Goal: Task Accomplishment & Management: Manage account settings

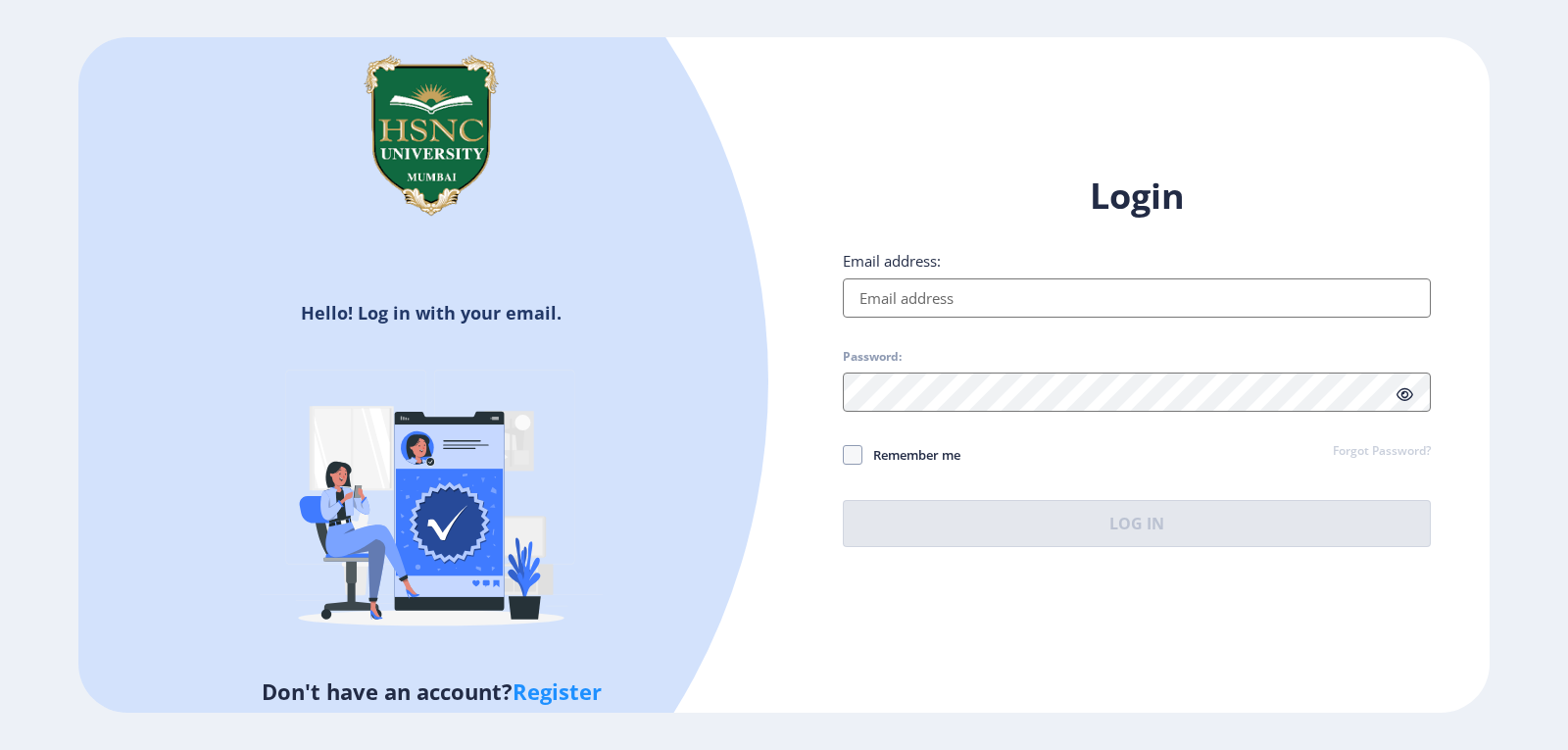
type input "[EMAIL_ADDRESS][DOMAIN_NAME]"
click at [1135, 534] on button "Log In" at bounding box center [1137, 524] width 588 height 48
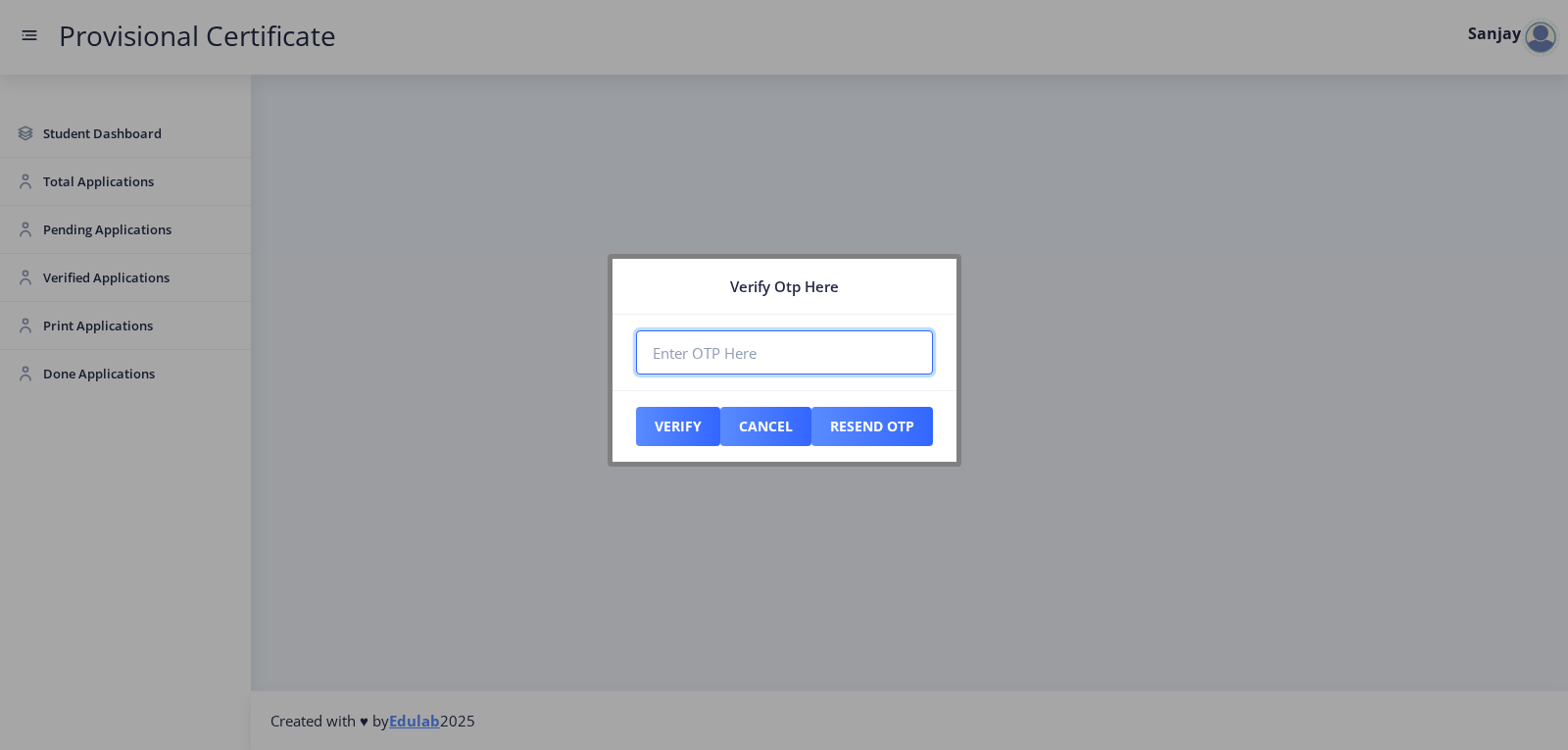
paste input "914464"
type input "914464"
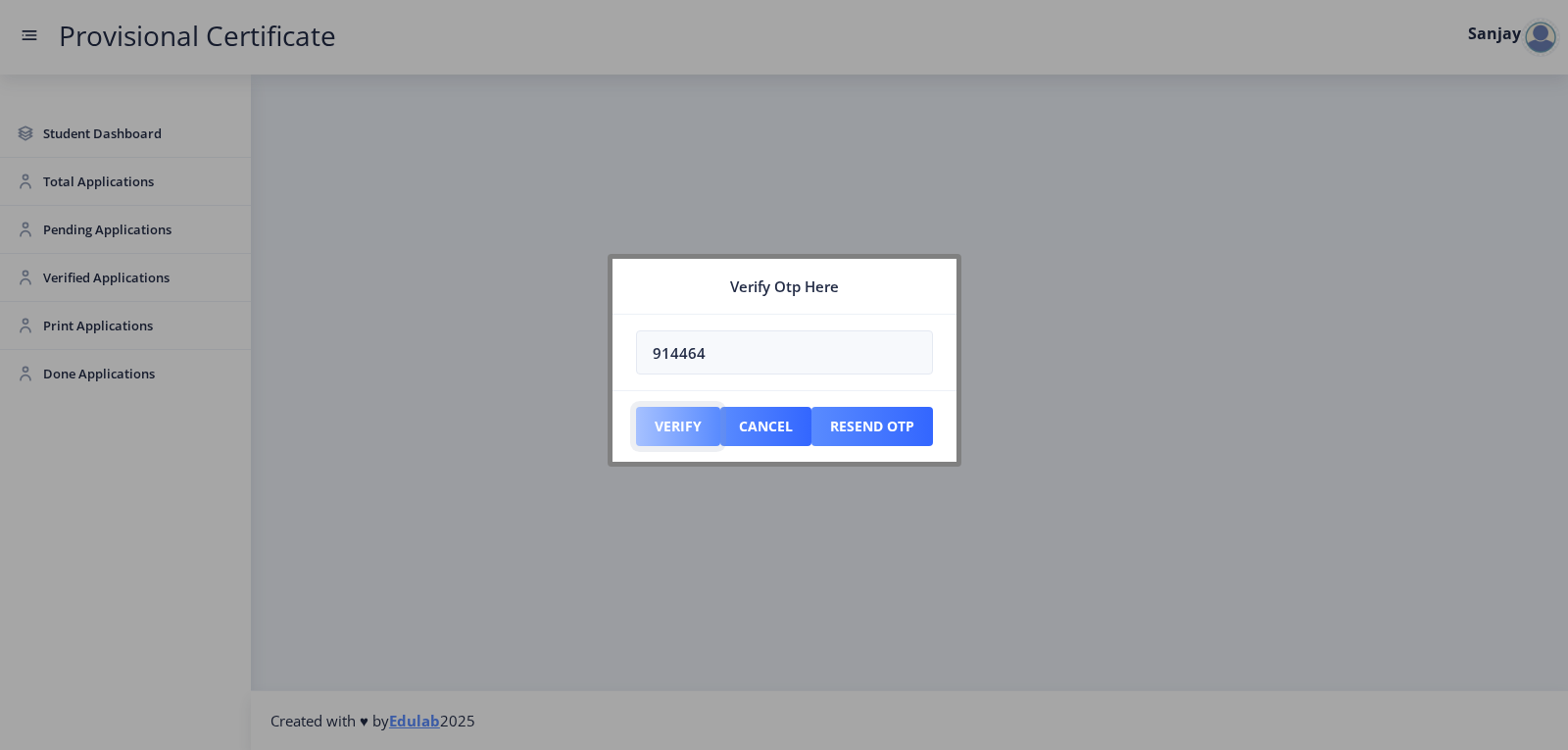
click at [677, 430] on button "Verify" at bounding box center [678, 427] width 84 height 40
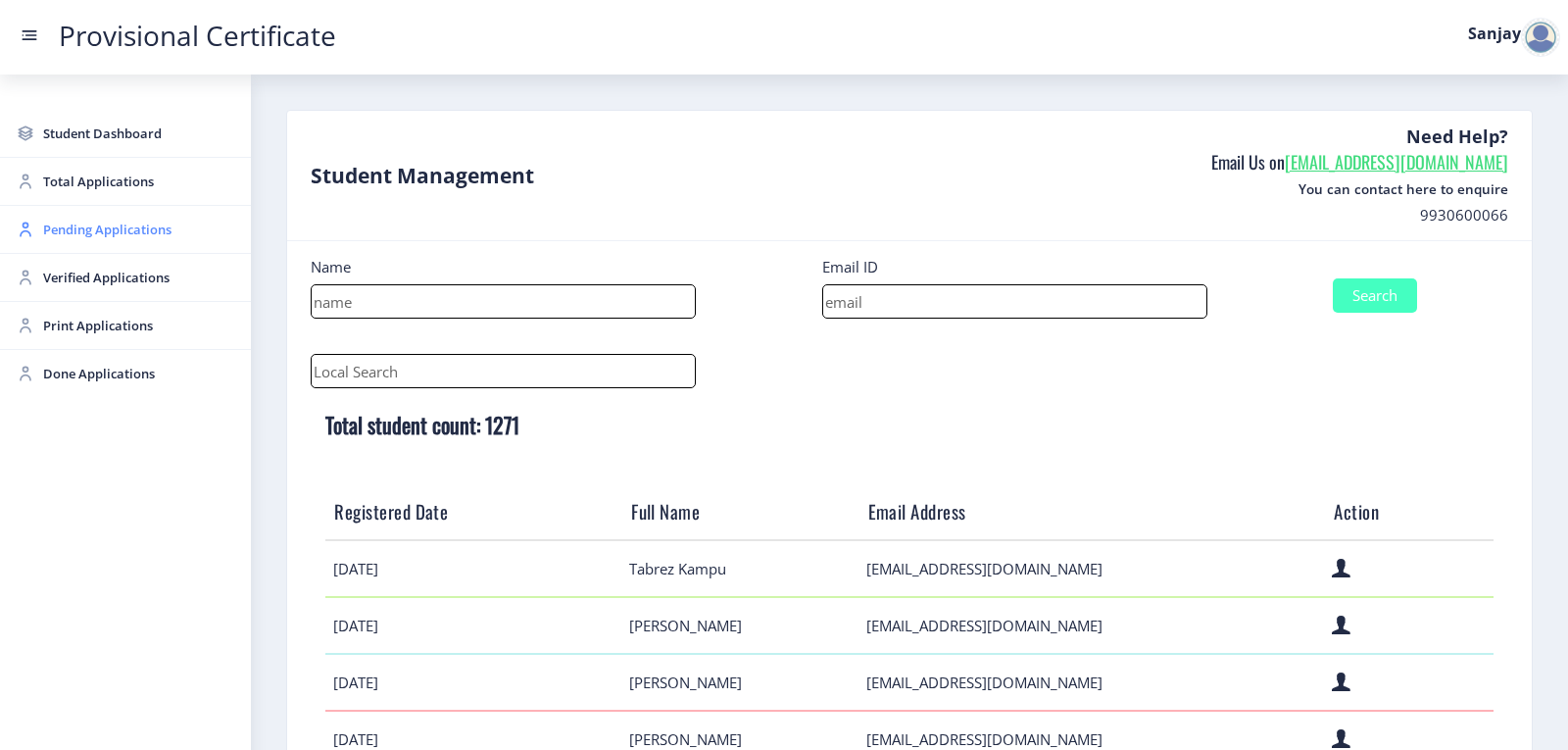
click at [123, 232] on span "Pending Applications" at bounding box center [140, 230] width 192 height 24
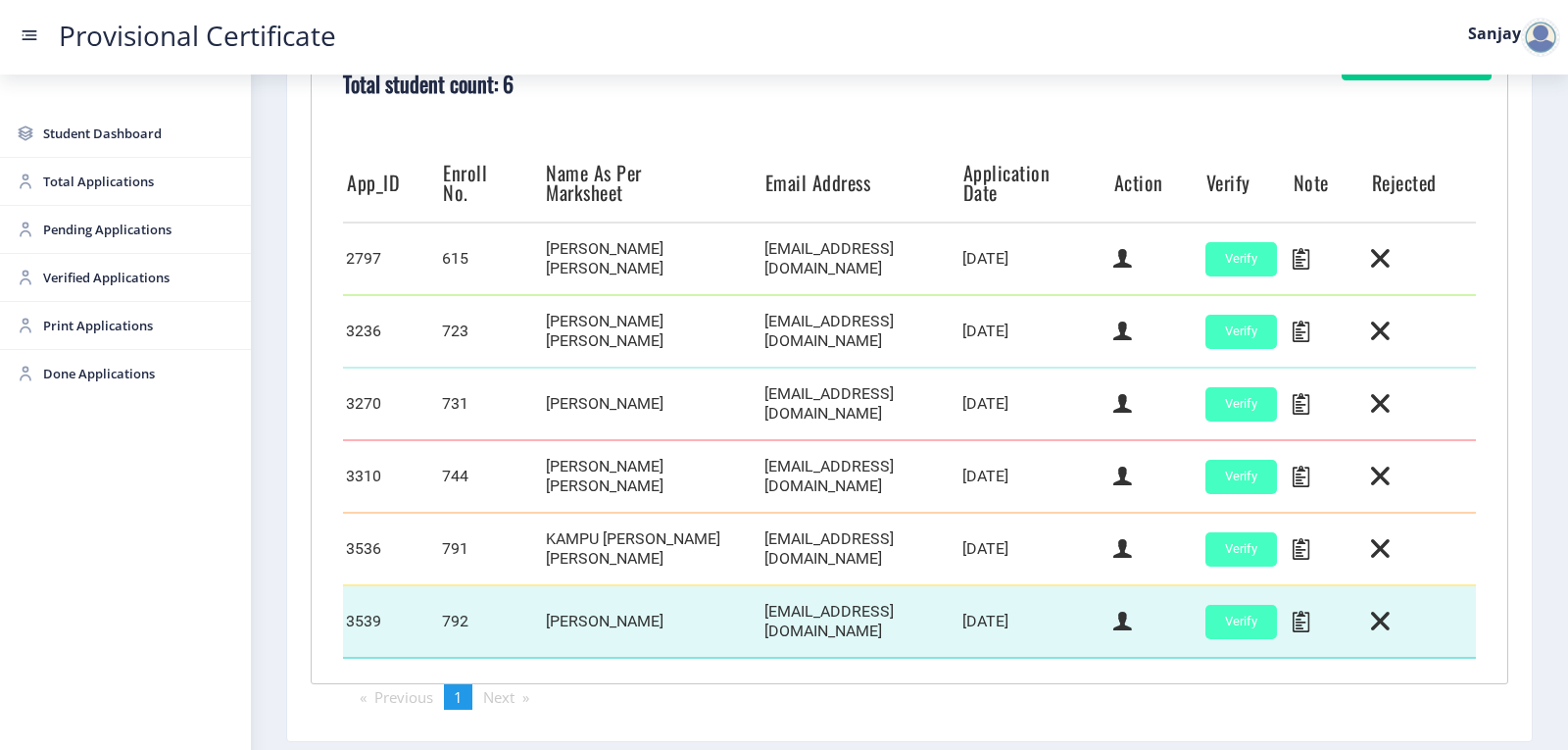
scroll to position [490, 0]
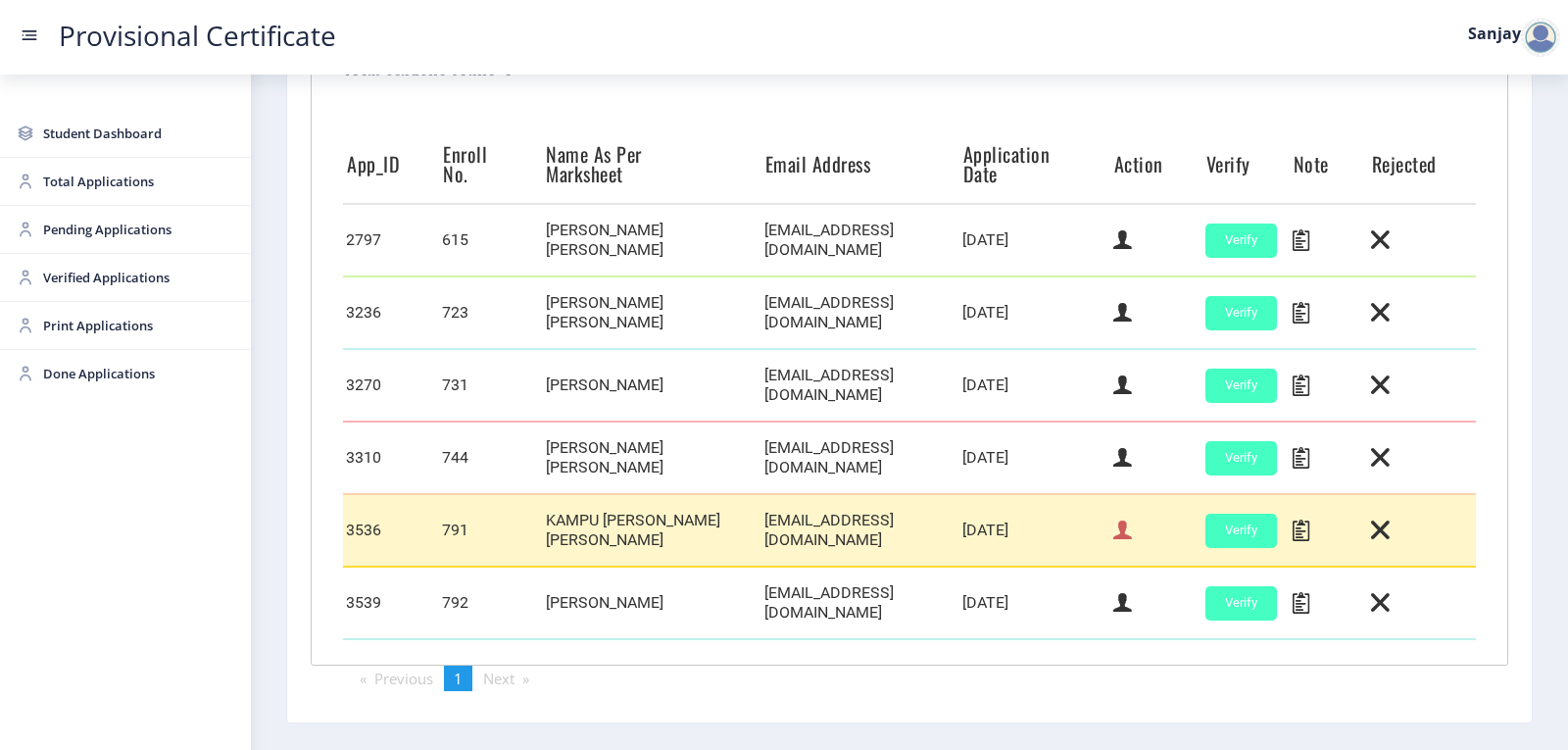
click at [1116, 524] on icon at bounding box center [1122, 531] width 19 height 26
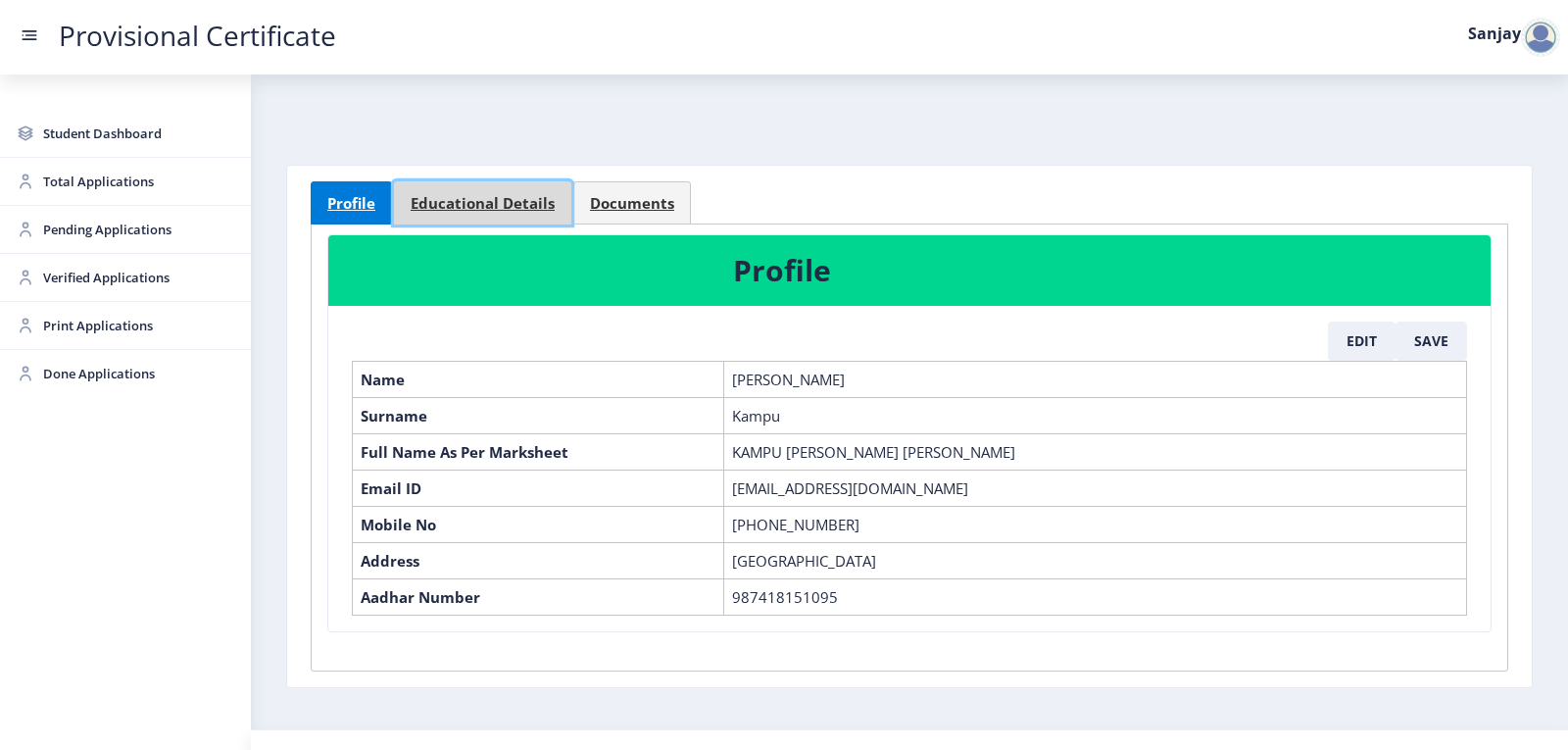
click at [519, 205] on span "Educational Details" at bounding box center [482, 203] width 144 height 15
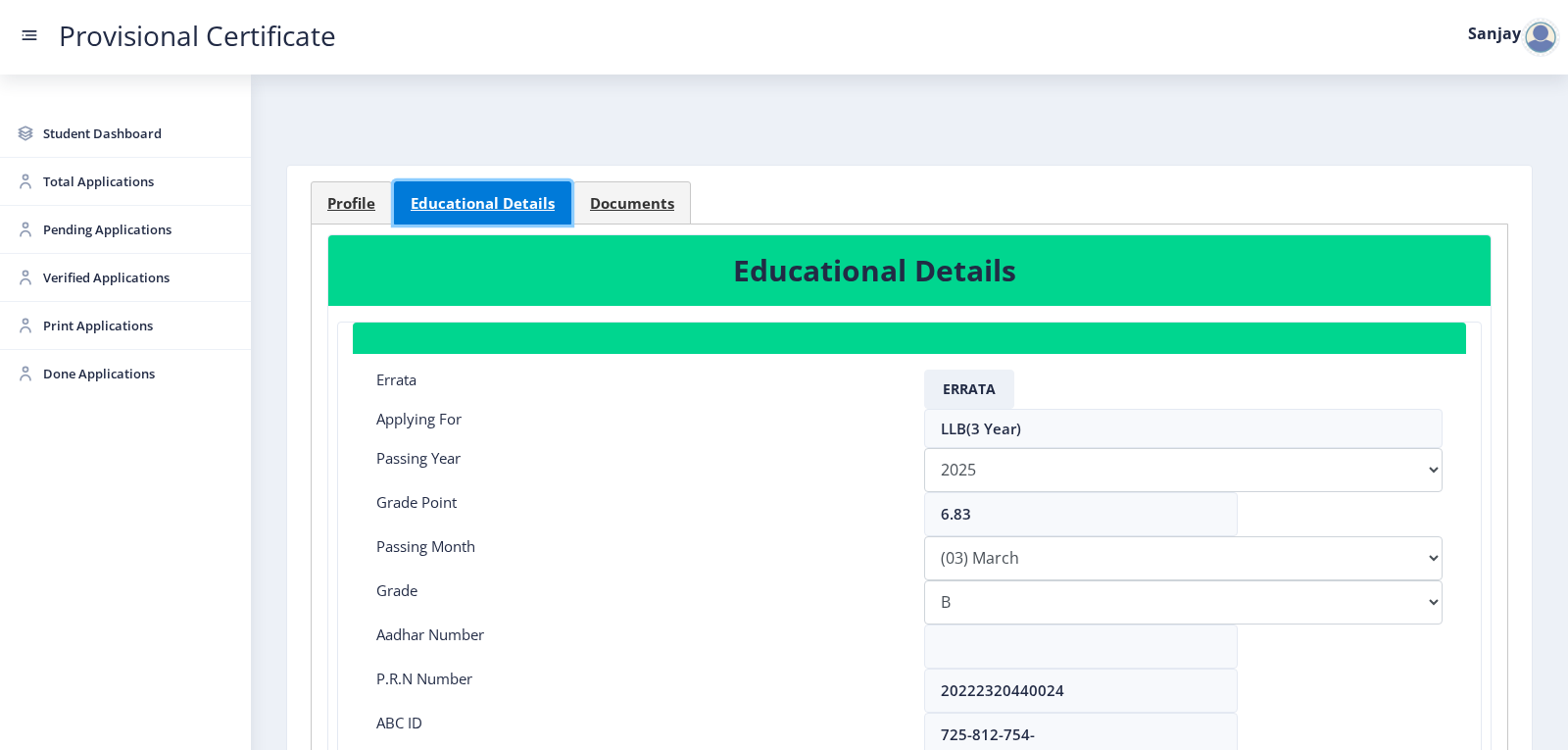
scroll to position [98, 0]
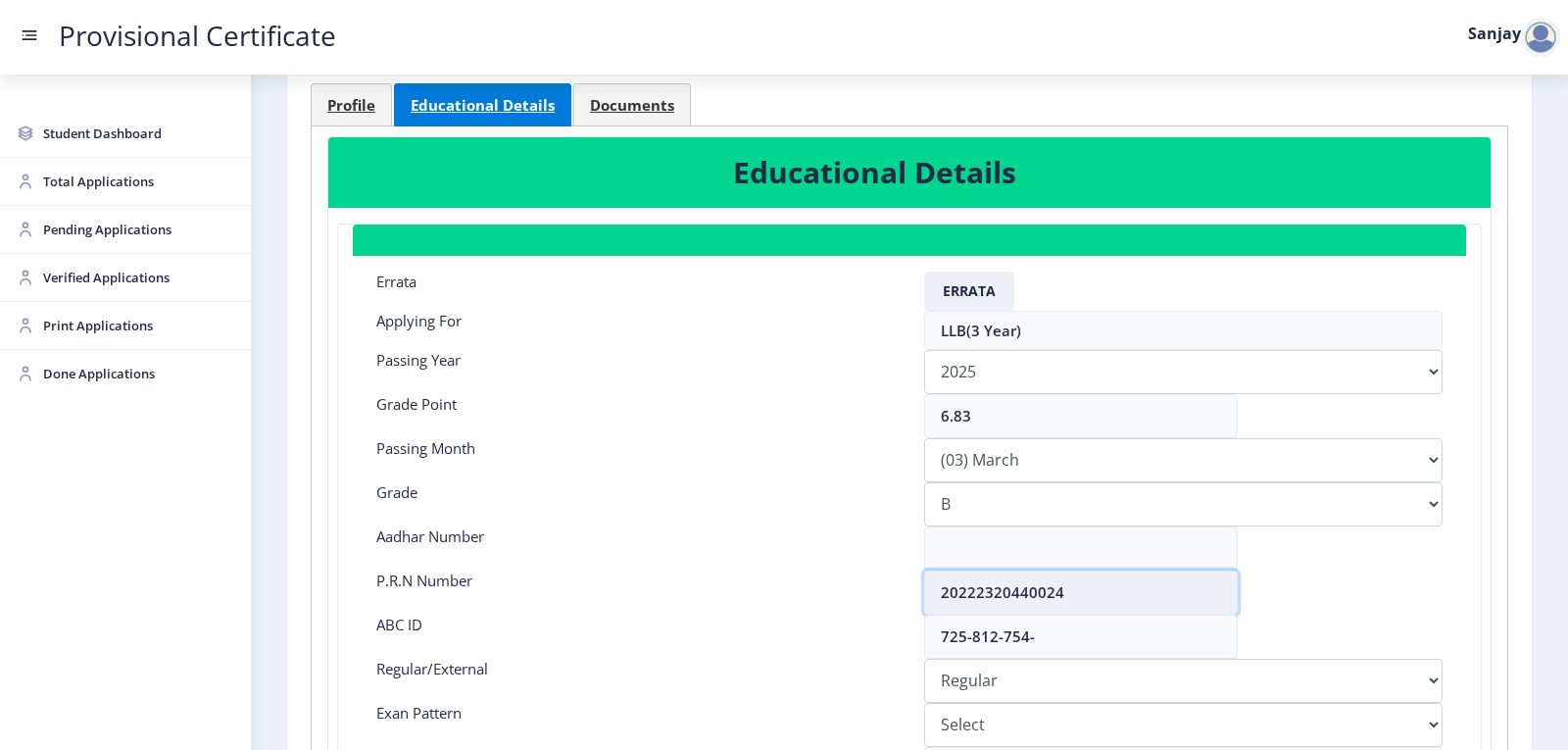
drag, startPoint x: 938, startPoint y: 595, endPoint x: 1112, endPoint y: 595, distance: 174.0
click at [1112, 595] on input "20222320440024" at bounding box center [1081, 592] width 314 height 45
click at [108, 235] on span "Pending Applications" at bounding box center [140, 230] width 192 height 24
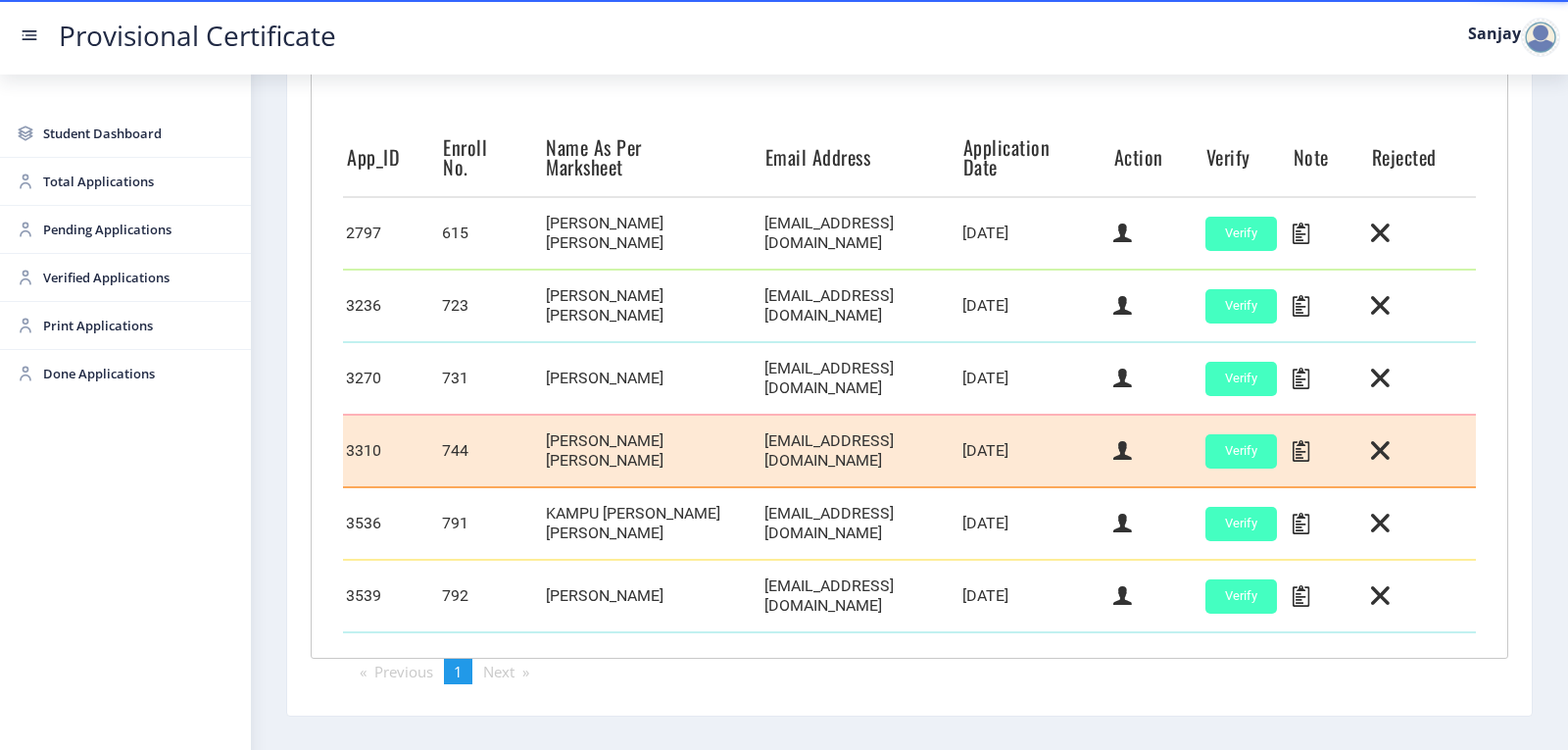
scroll to position [550, 0]
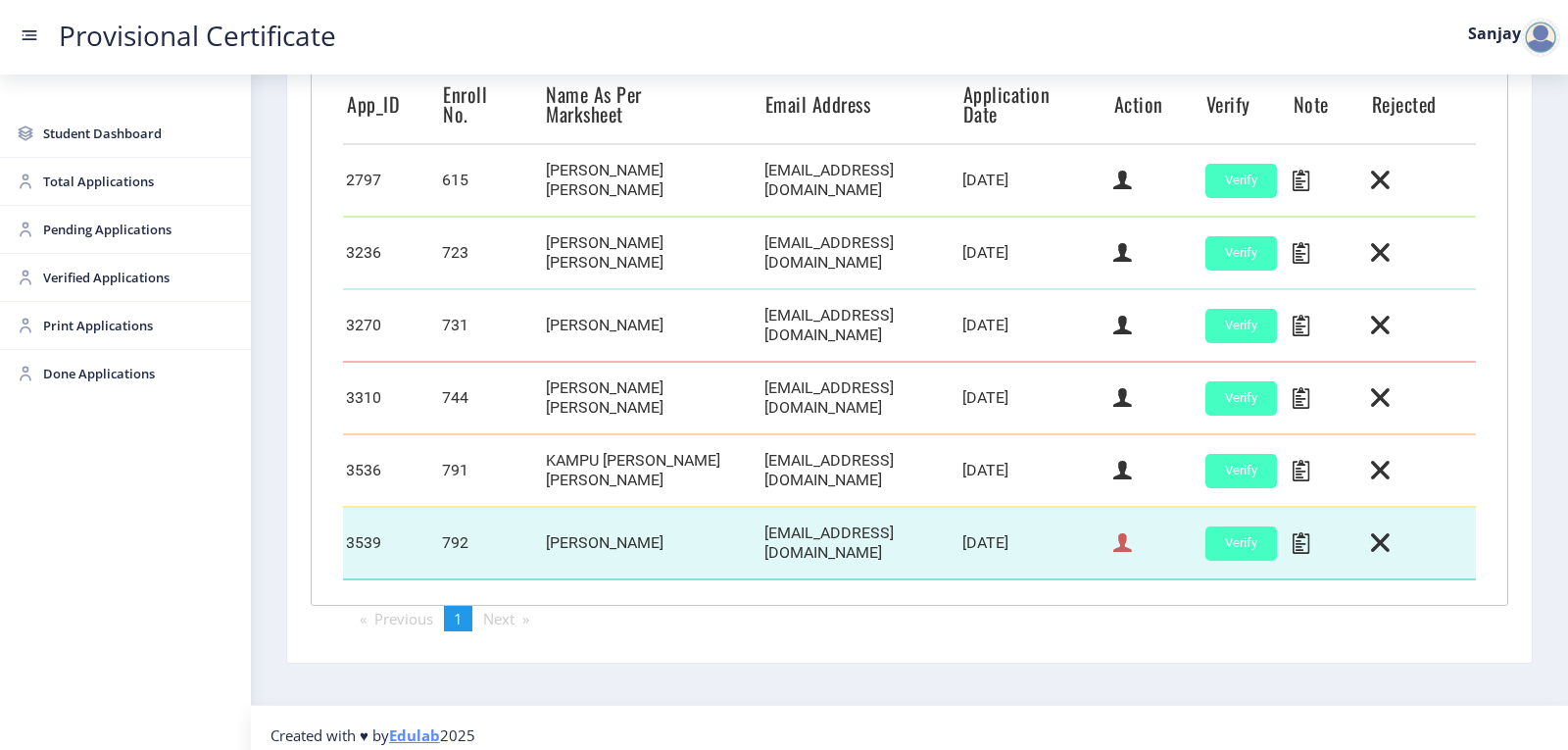
click at [1124, 533] on icon at bounding box center [1122, 543] width 19 height 26
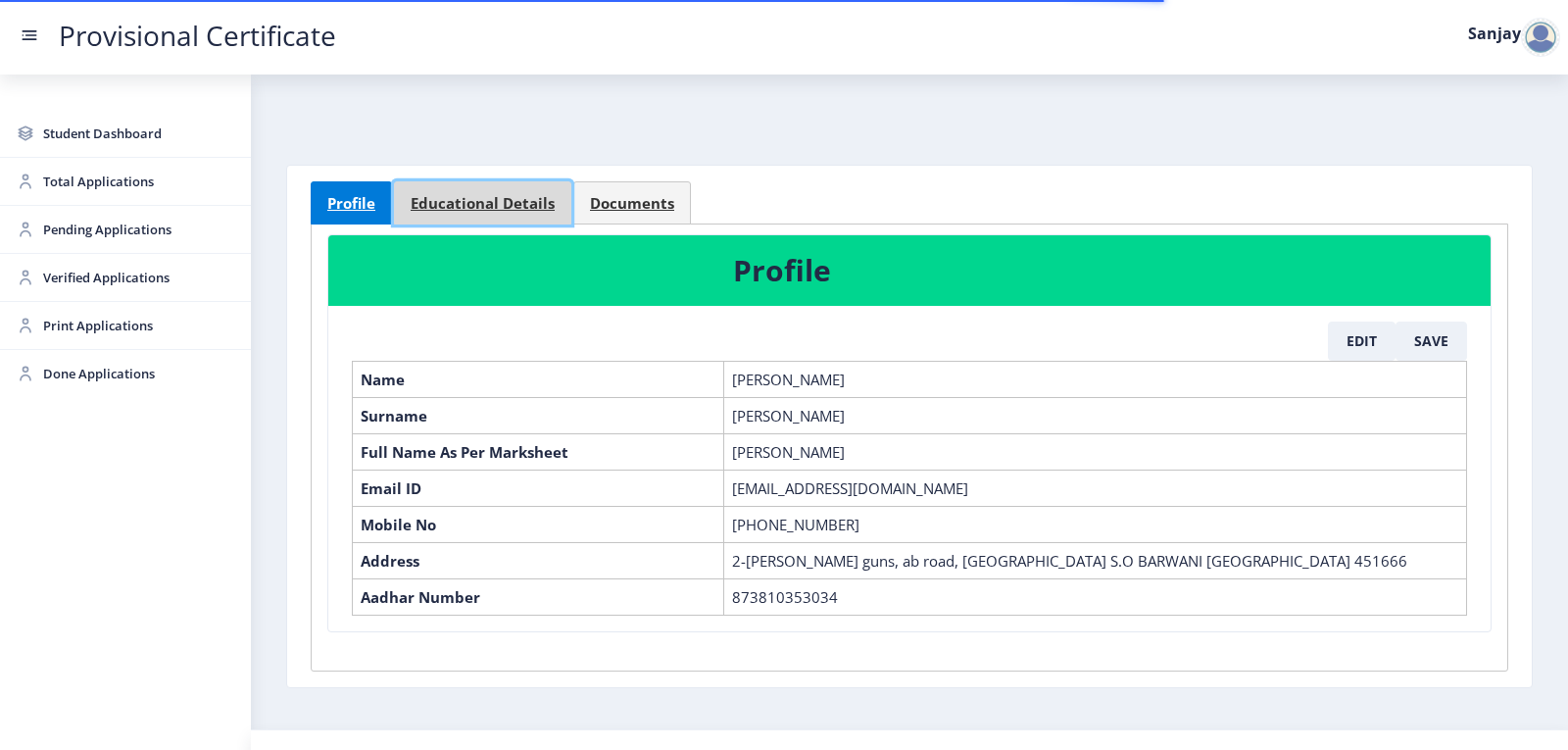
click at [497, 210] on span "Educational Details" at bounding box center [482, 203] width 144 height 15
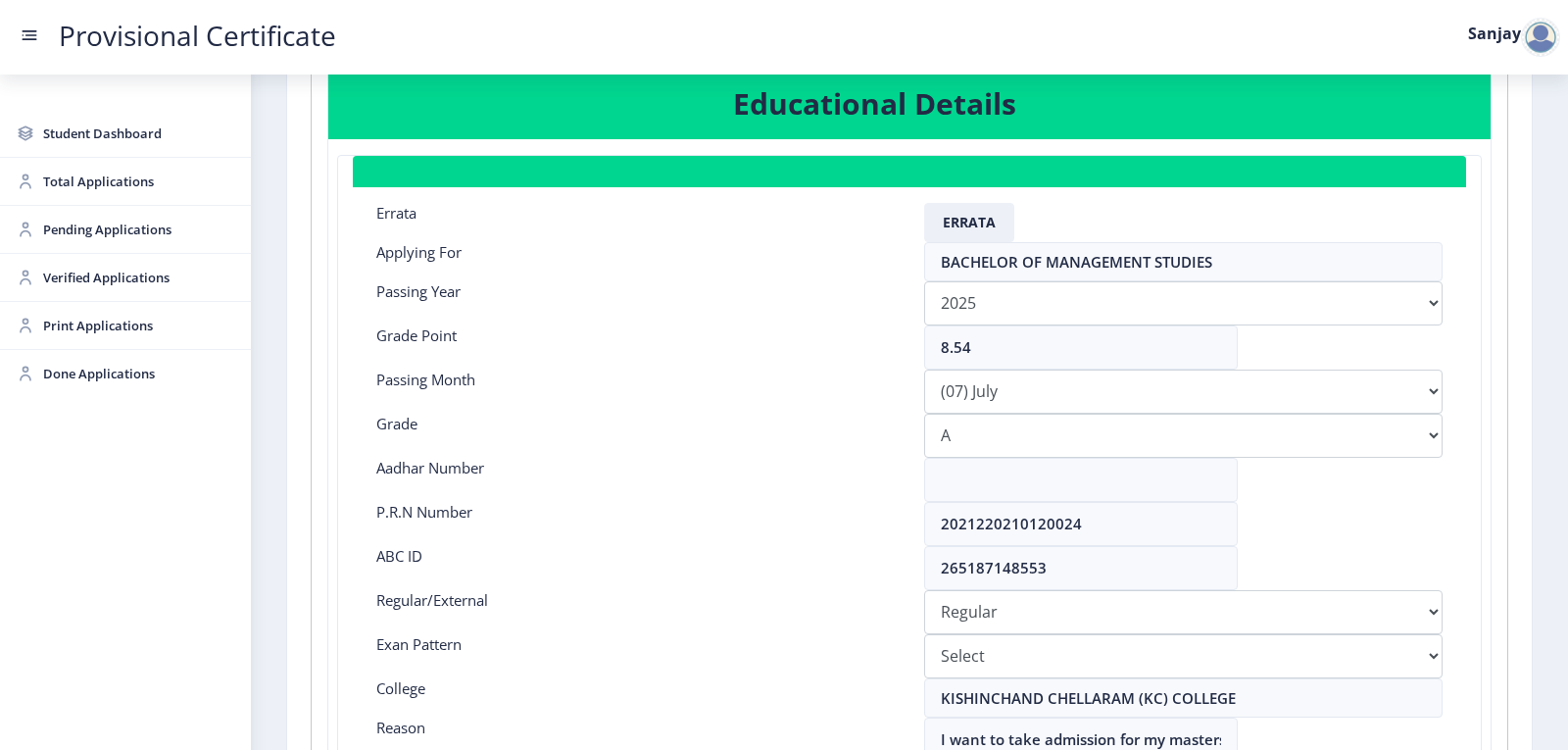
scroll to position [196, 0]
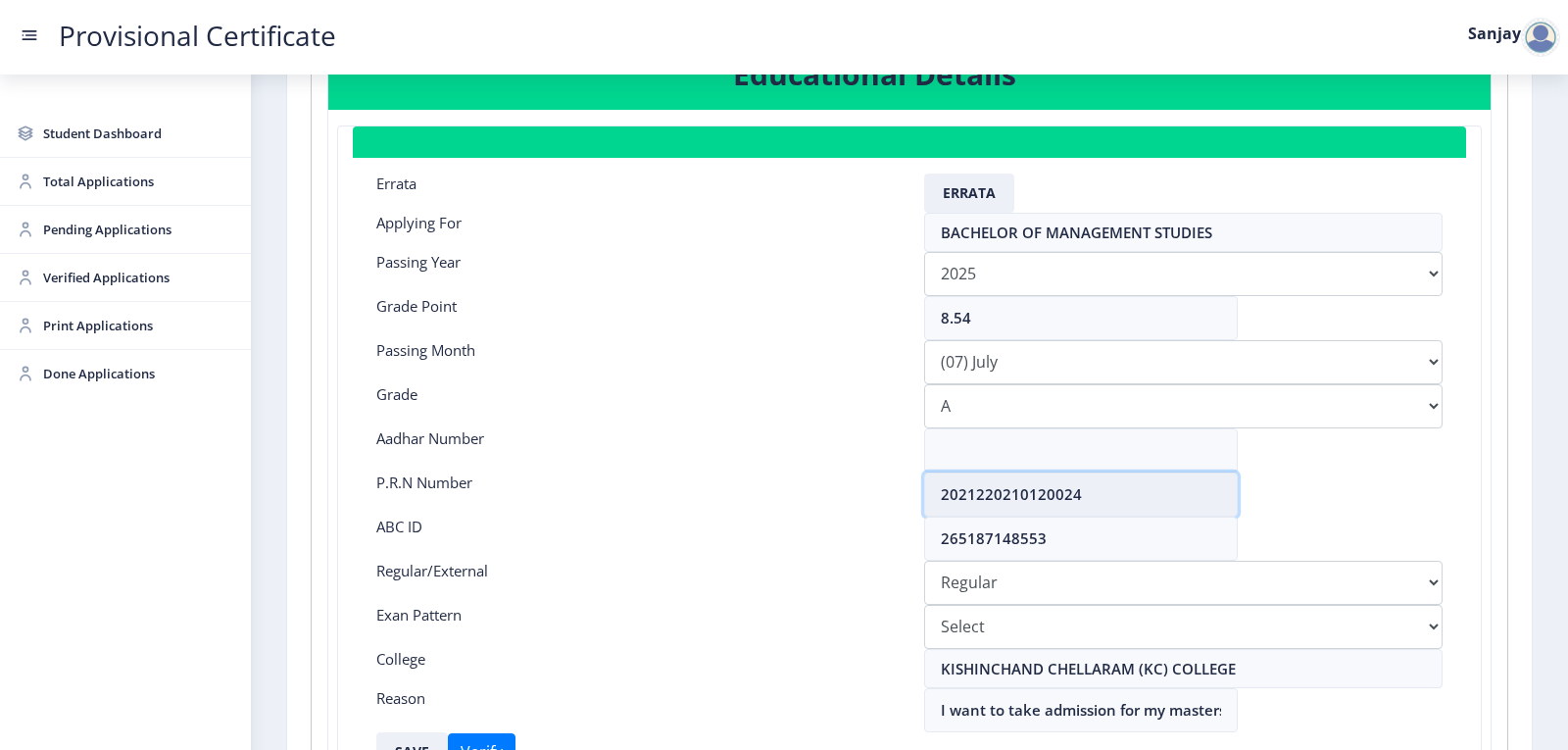
drag, startPoint x: 937, startPoint y: 493, endPoint x: 1141, endPoint y: 498, distance: 204.1
click at [1141, 498] on input "2021220210120024" at bounding box center [1081, 494] width 314 height 45
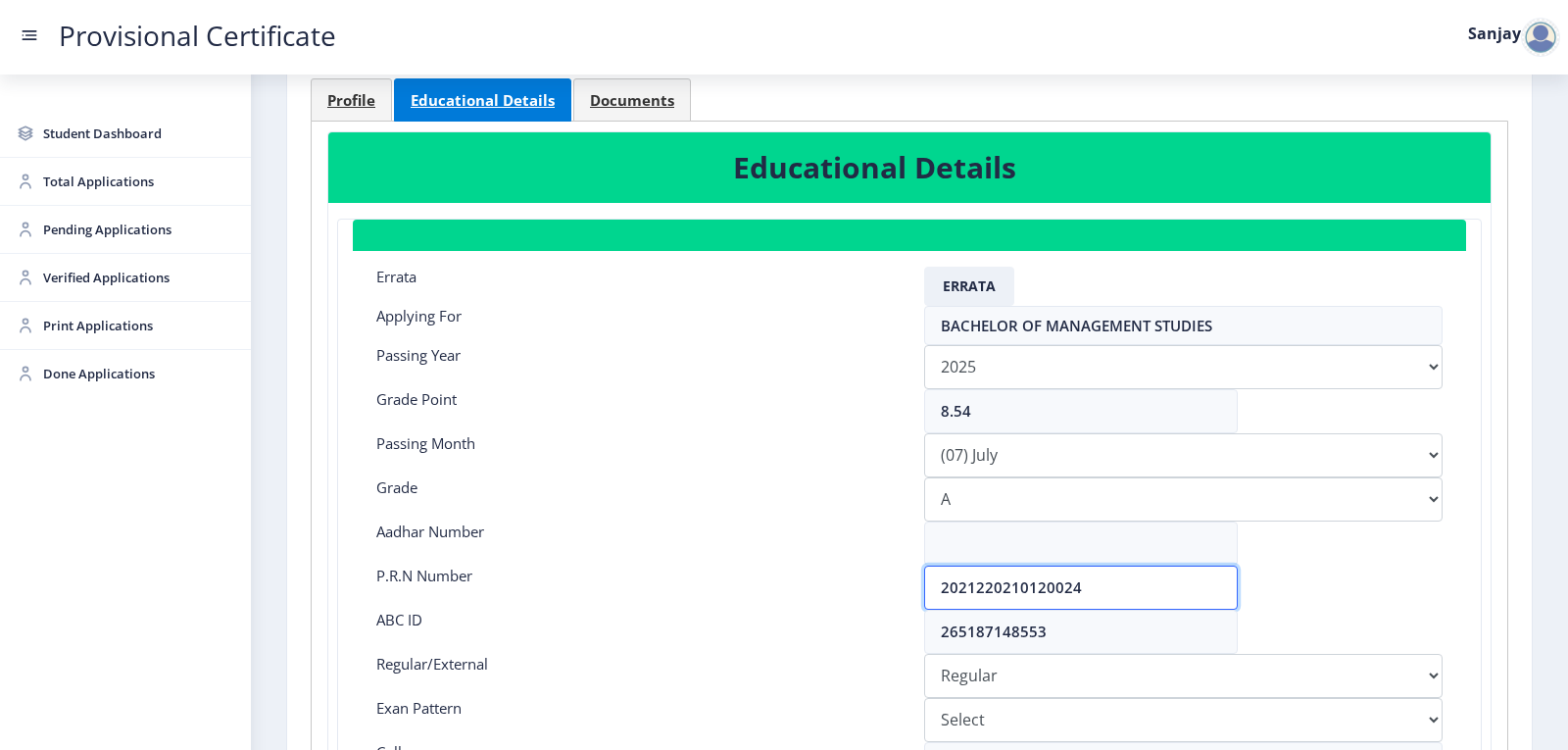
scroll to position [0, 0]
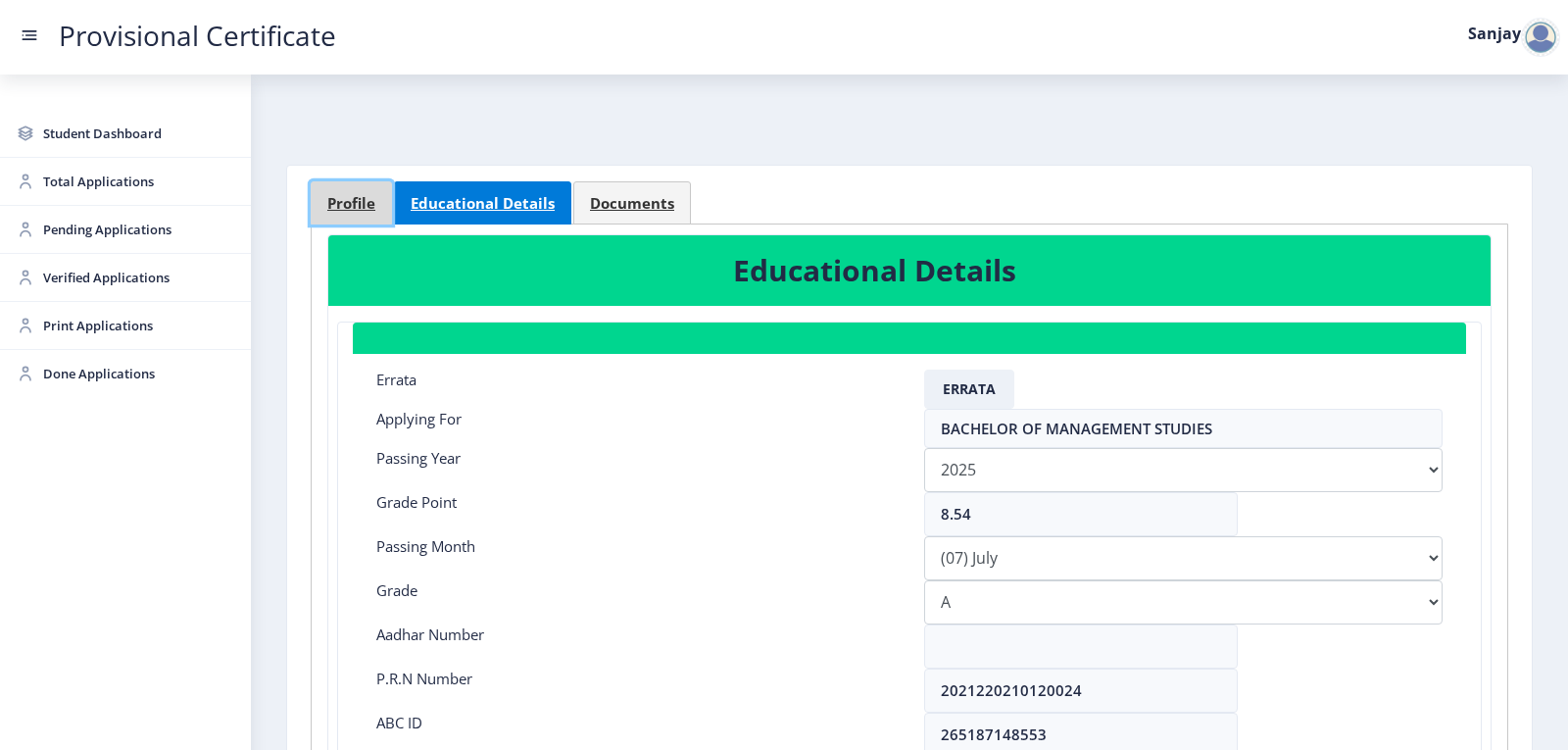
click at [345, 197] on span "Profile" at bounding box center [352, 203] width 48 height 15
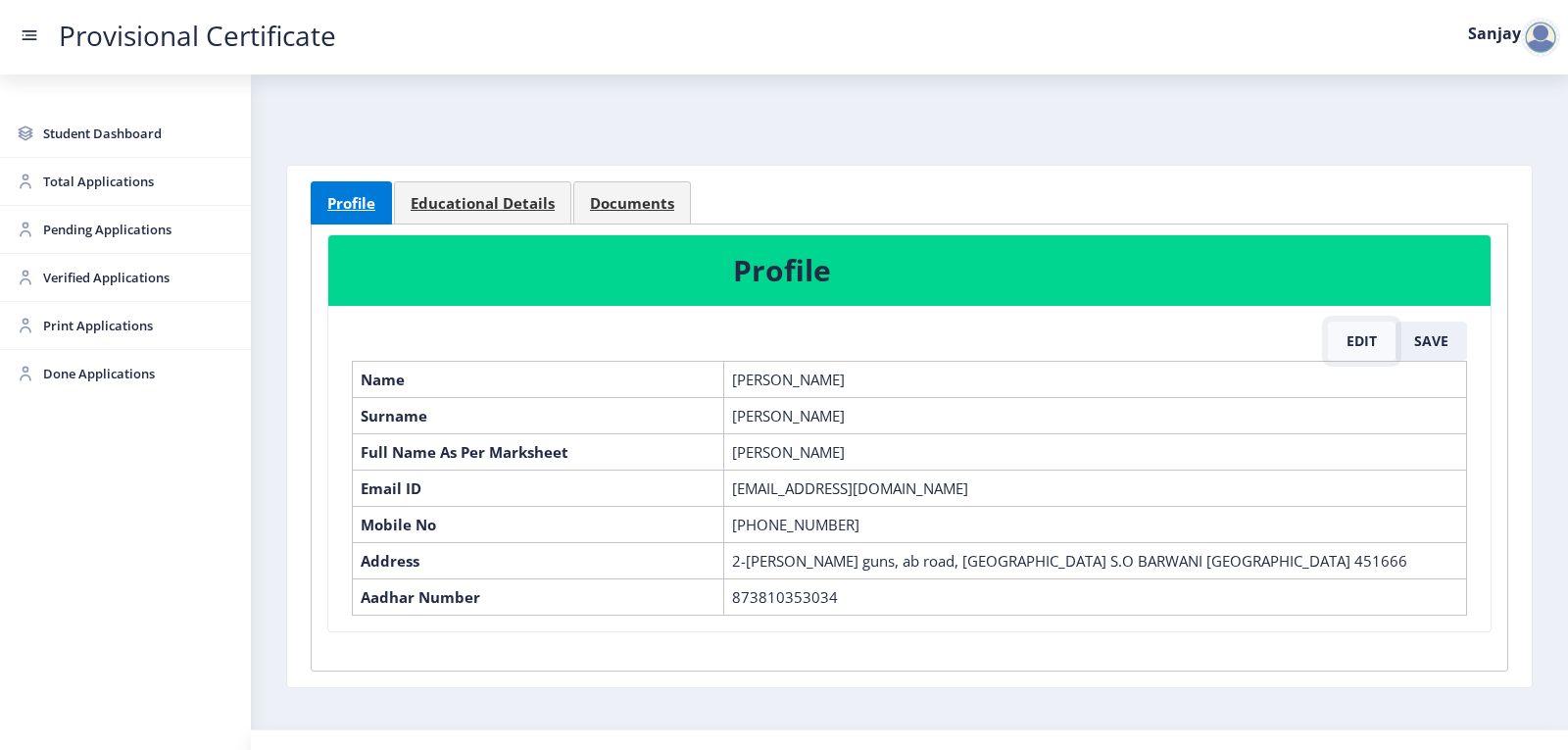
click at [1361, 341] on button "Edit" at bounding box center [1362, 342] width 67 height 40
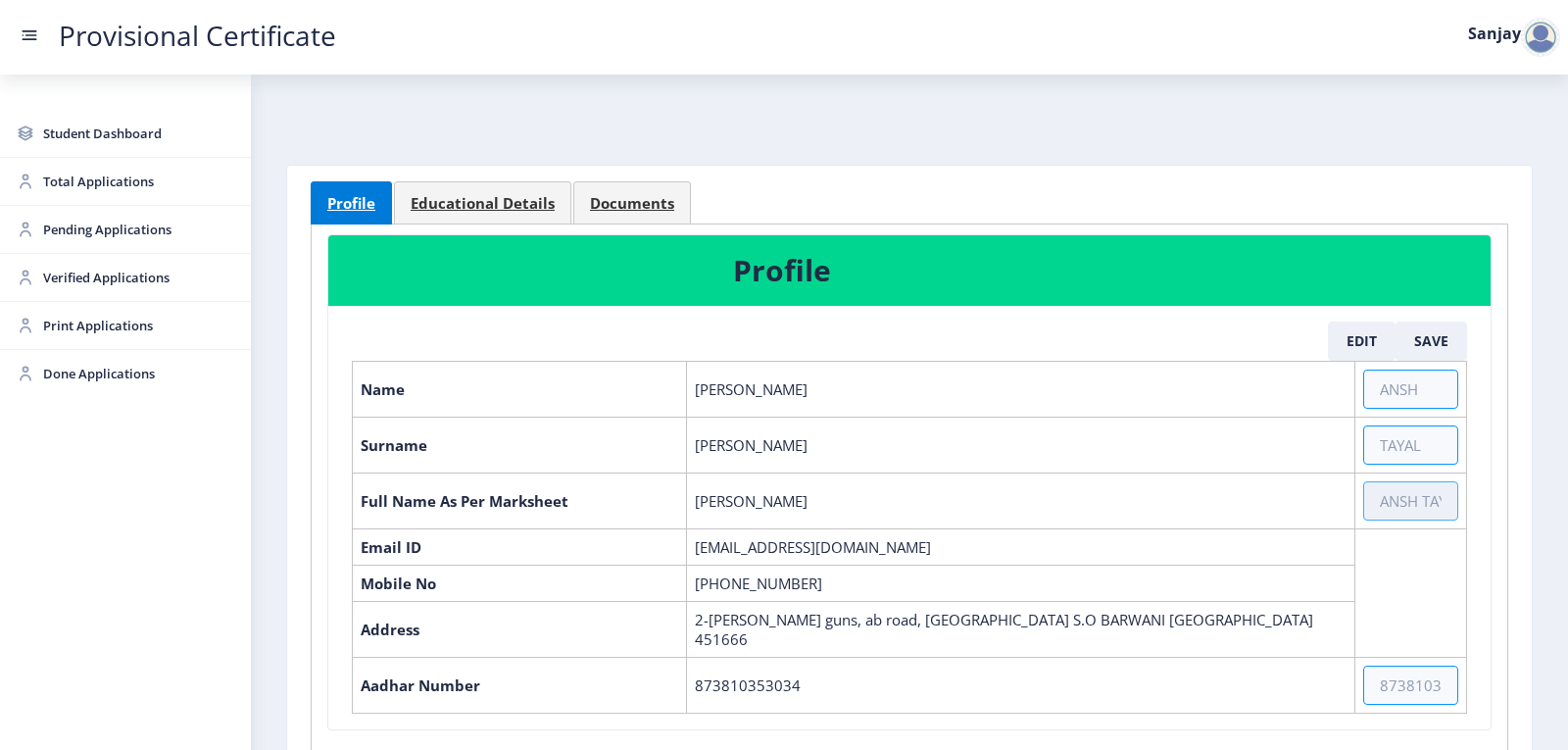
click at [1399, 500] on input "text" at bounding box center [1411, 501] width 95 height 40
type input "[PERSON_NAME] [PERSON_NAME]"
click at [1430, 339] on button "Save" at bounding box center [1431, 342] width 71 height 40
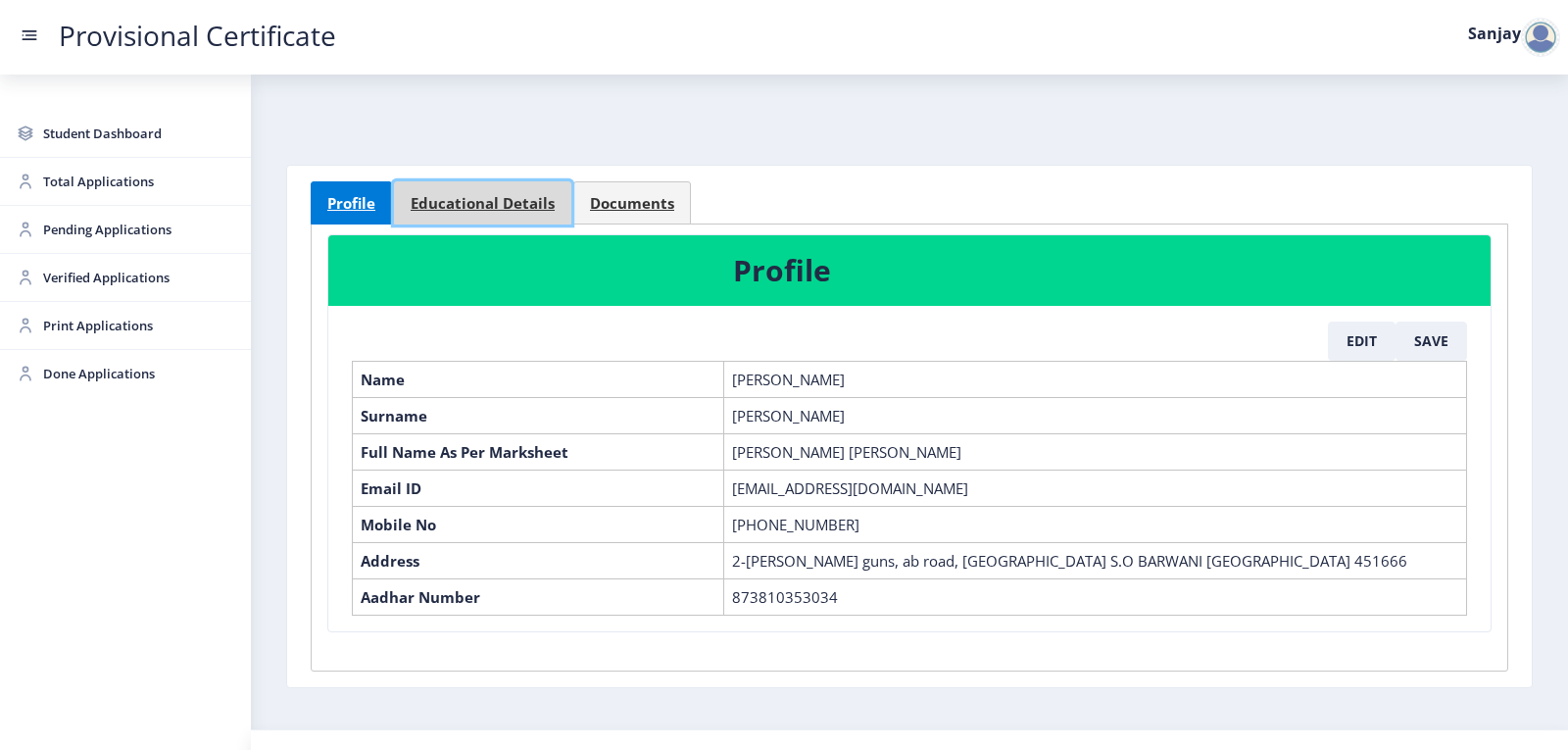
click at [476, 196] on span "Educational Details" at bounding box center [482, 203] width 144 height 15
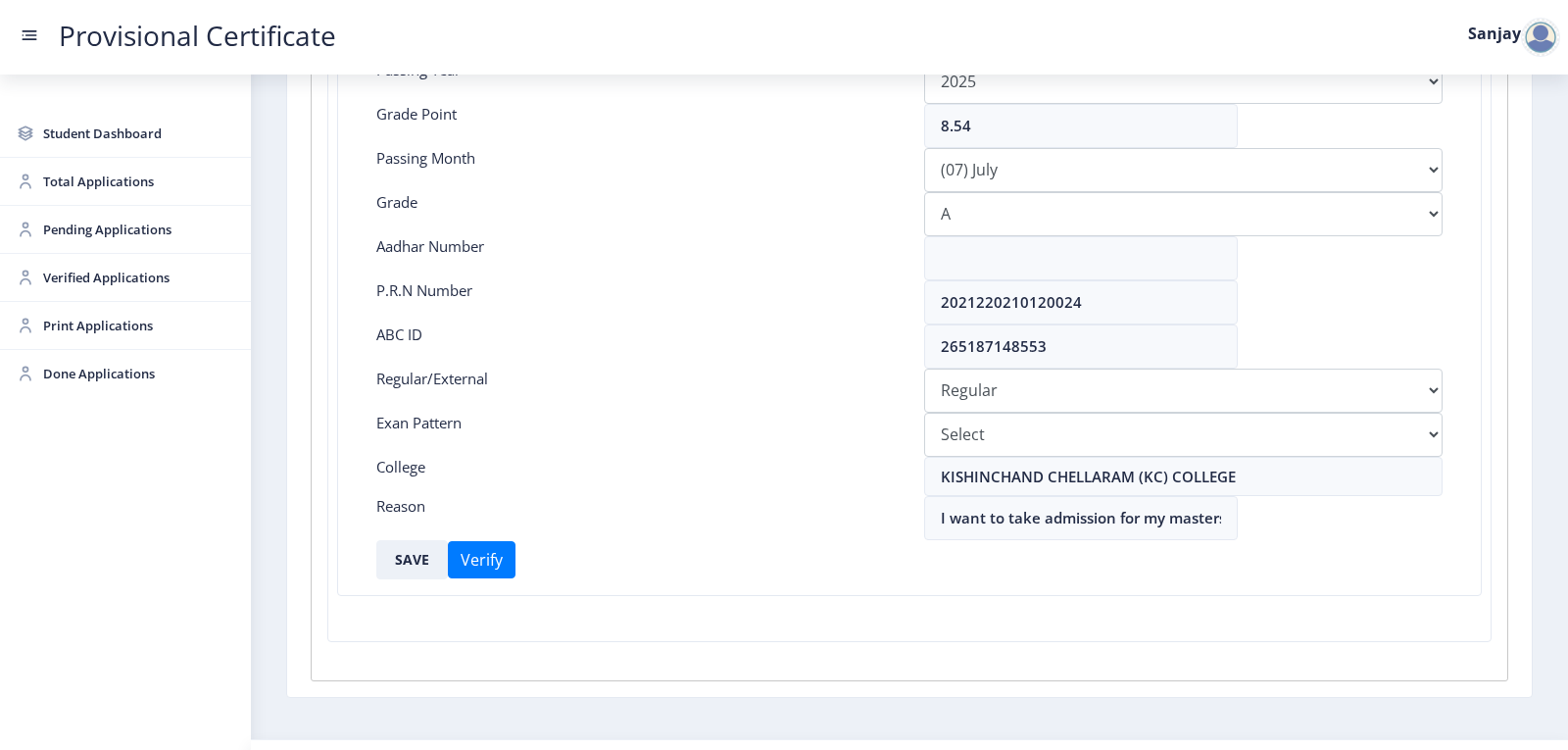
scroll to position [437, 0]
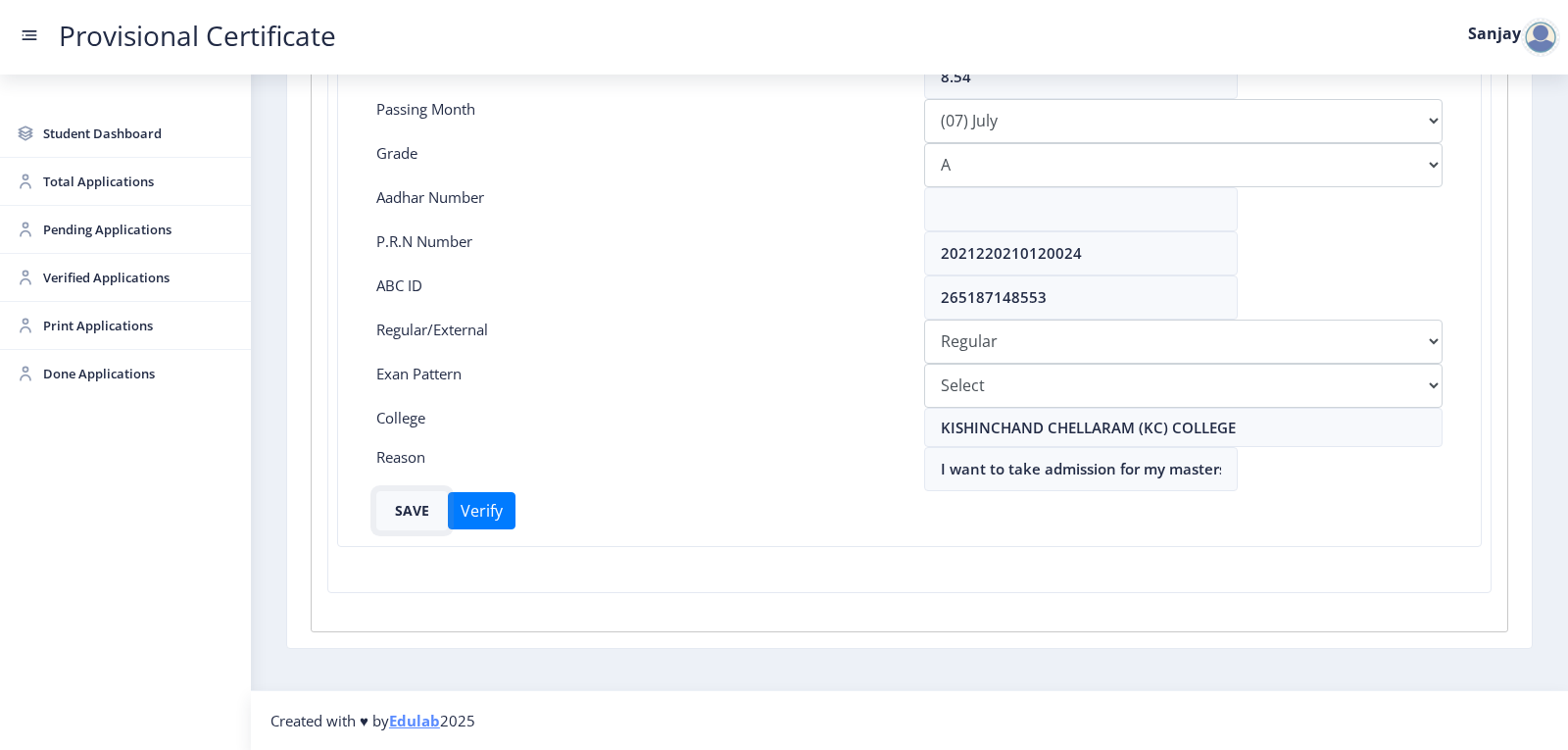
click at [414, 516] on button "SAVE" at bounding box center [412, 511] width 71 height 40
click at [153, 235] on span "Pending Applications" at bounding box center [140, 230] width 192 height 24
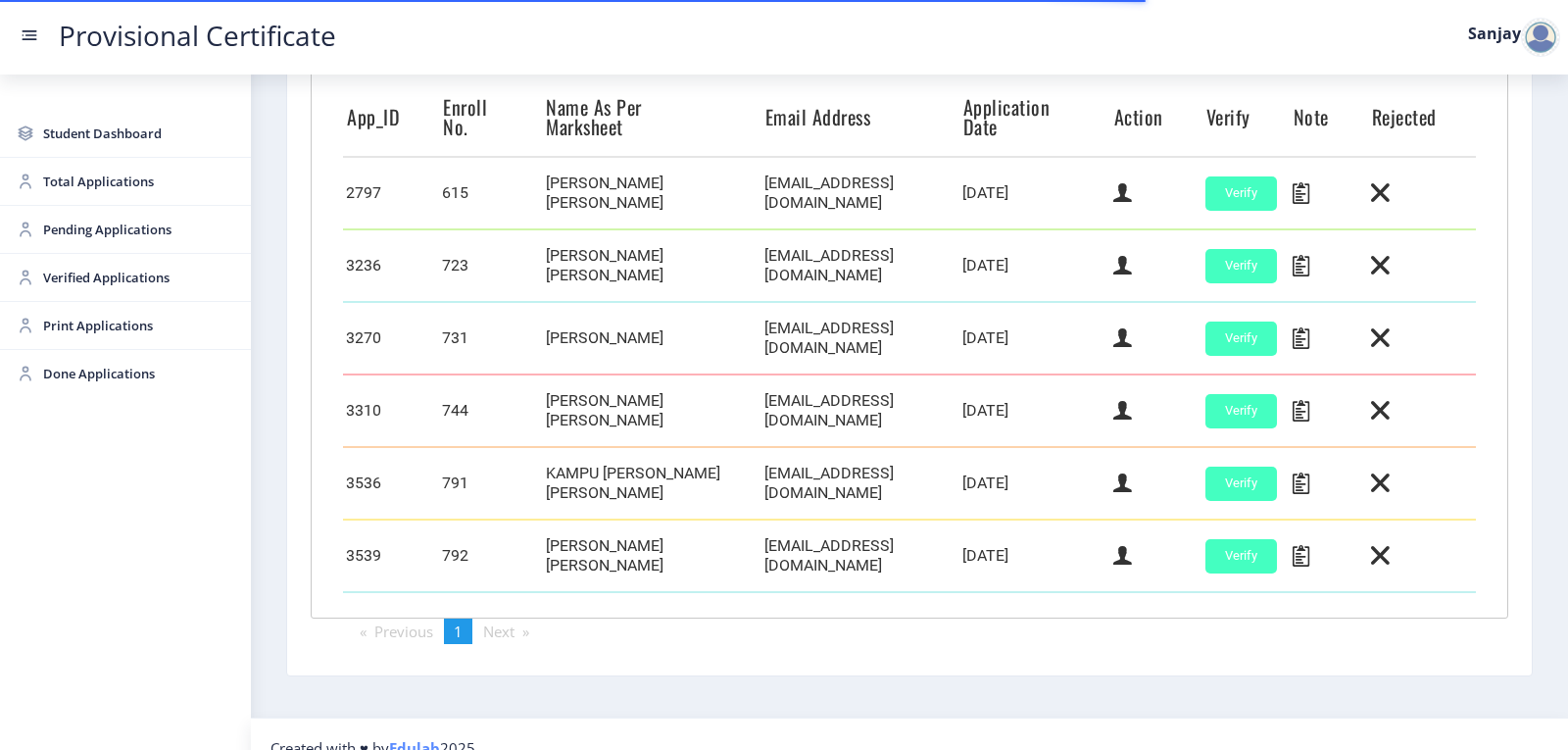
scroll to position [550, 0]
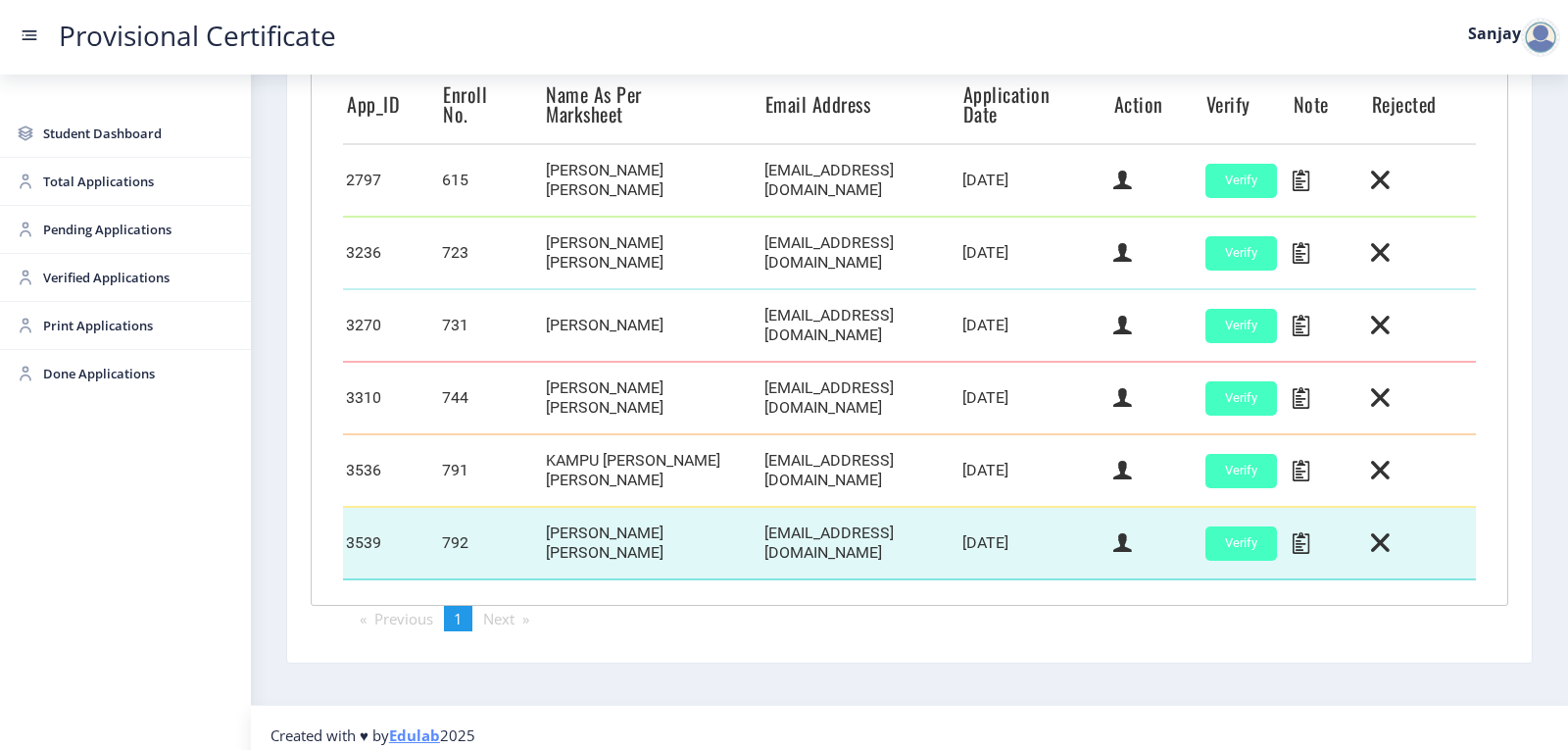
click at [1277, 535] on td "Verify" at bounding box center [1246, 543] width 87 height 72
click at [1224, 535] on button "Verify" at bounding box center [1241, 543] width 71 height 35
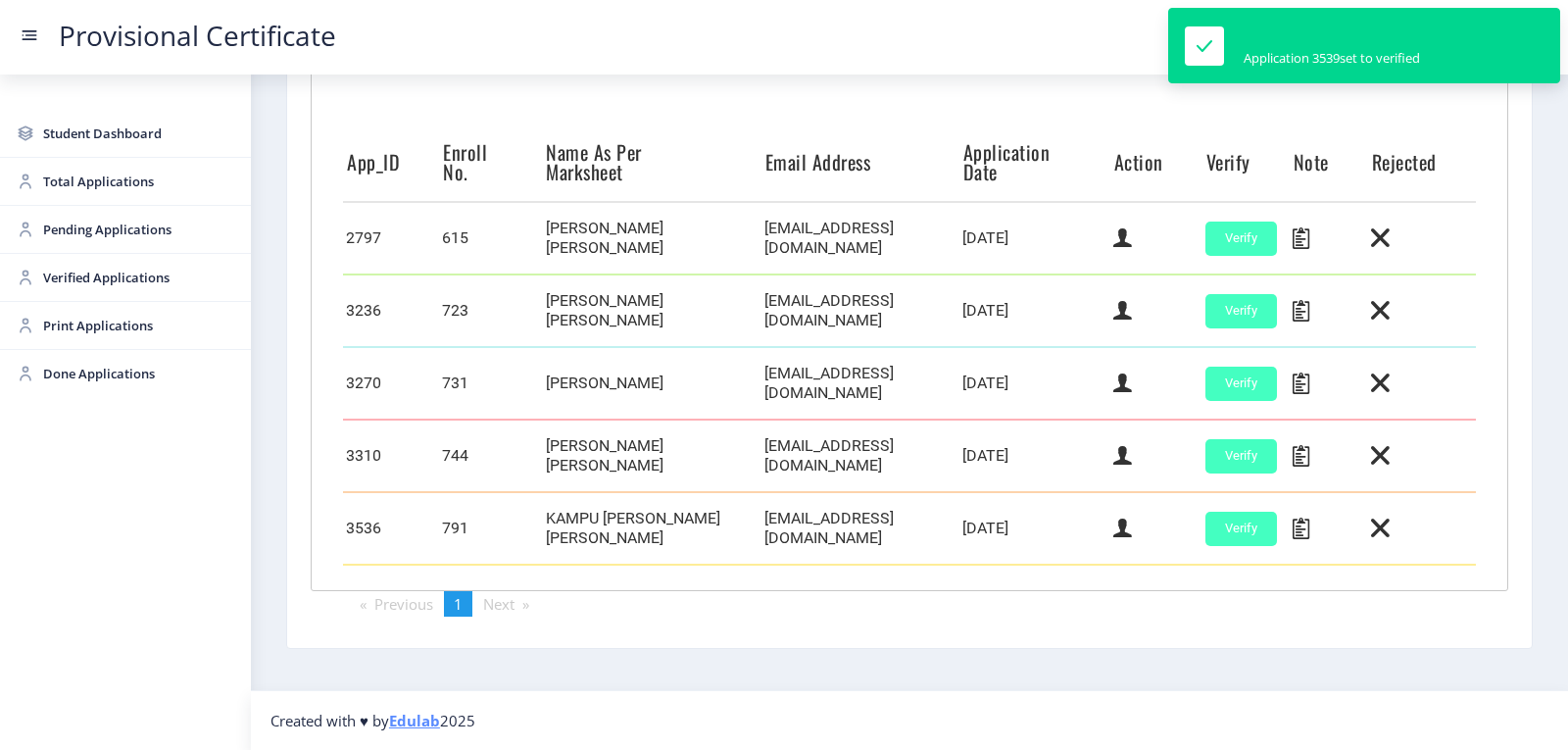
scroll to position [482, 0]
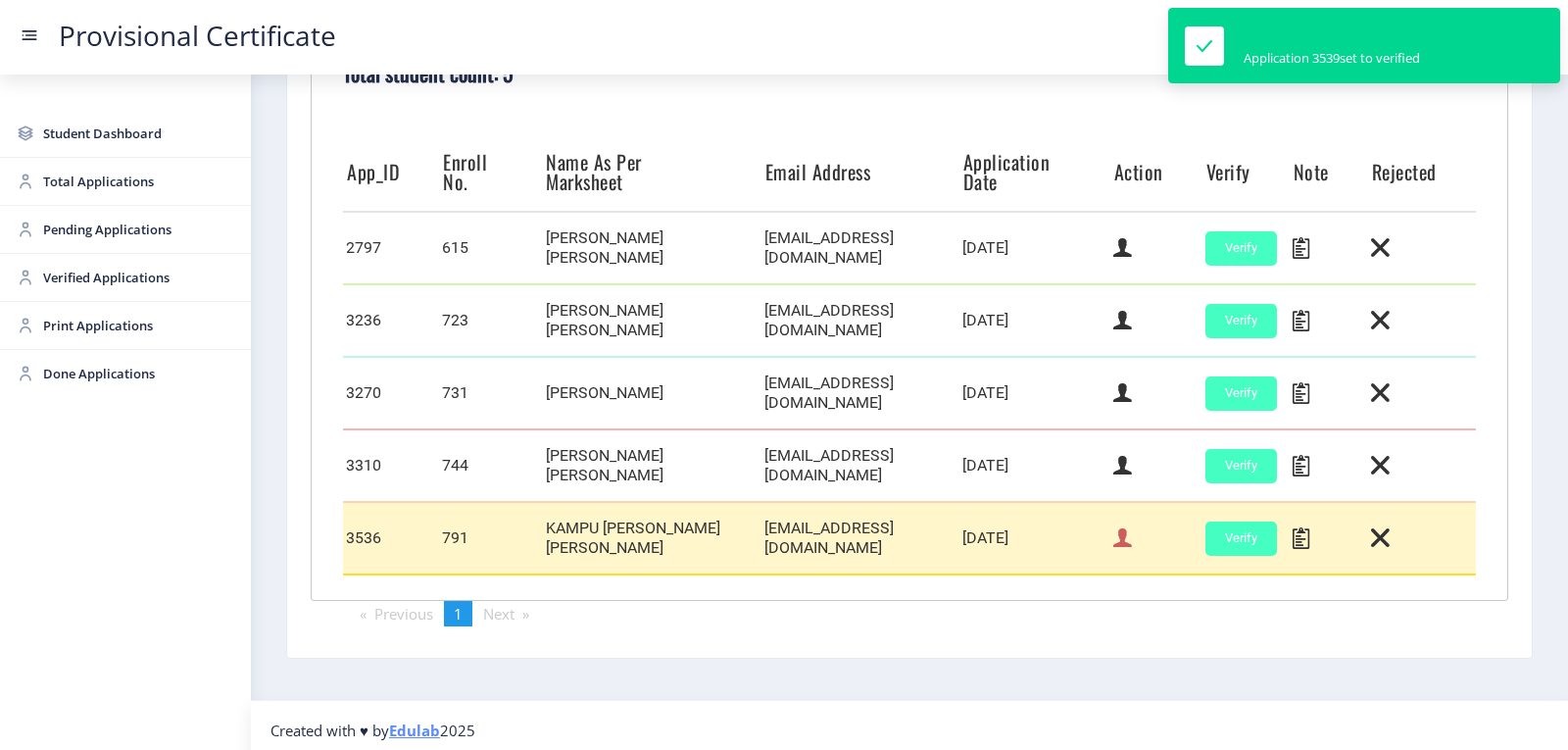
click at [1119, 528] on icon at bounding box center [1122, 538] width 19 height 26
select select "March"
select select "B"
select select "Regular"
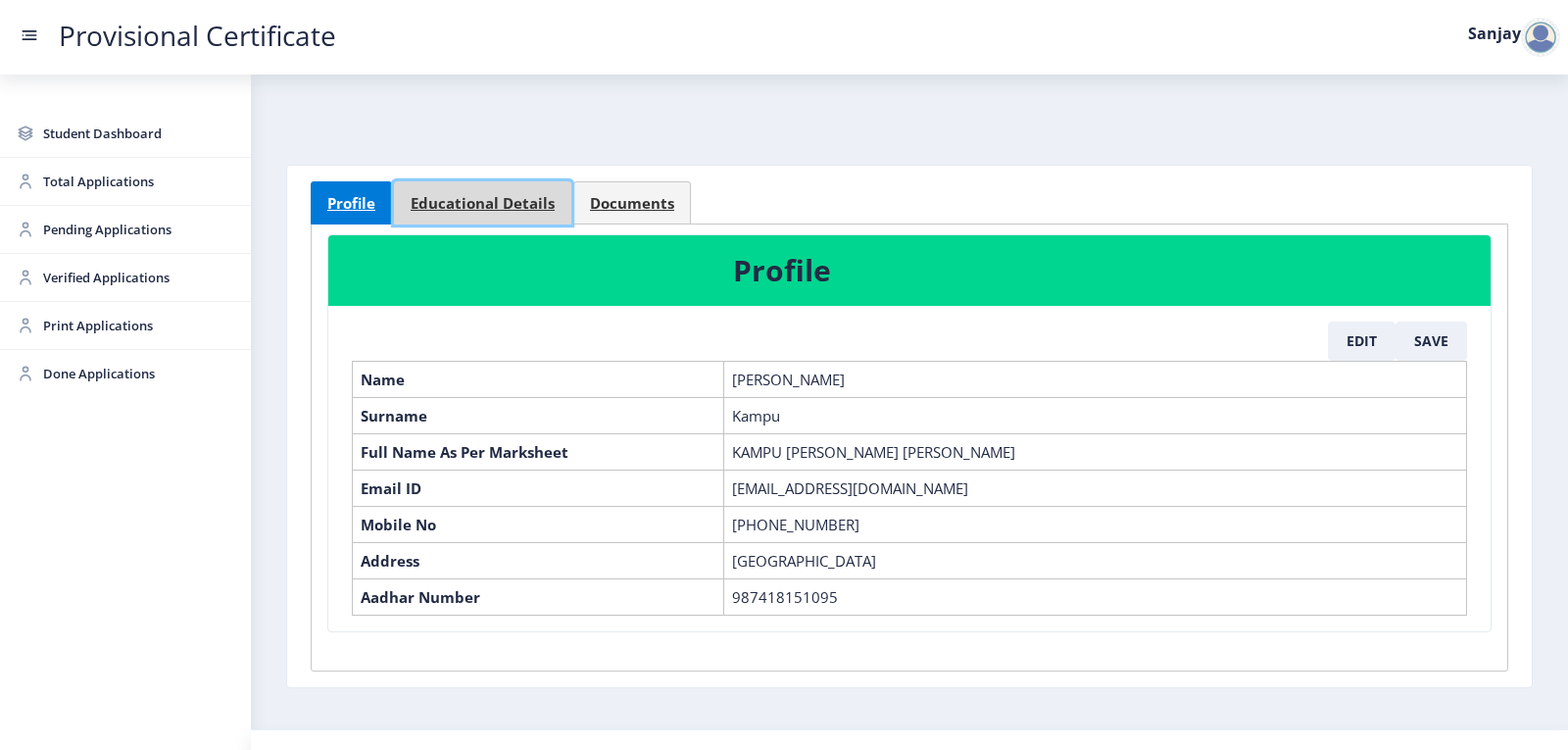
click at [518, 203] on span "Educational Details" at bounding box center [482, 203] width 144 height 15
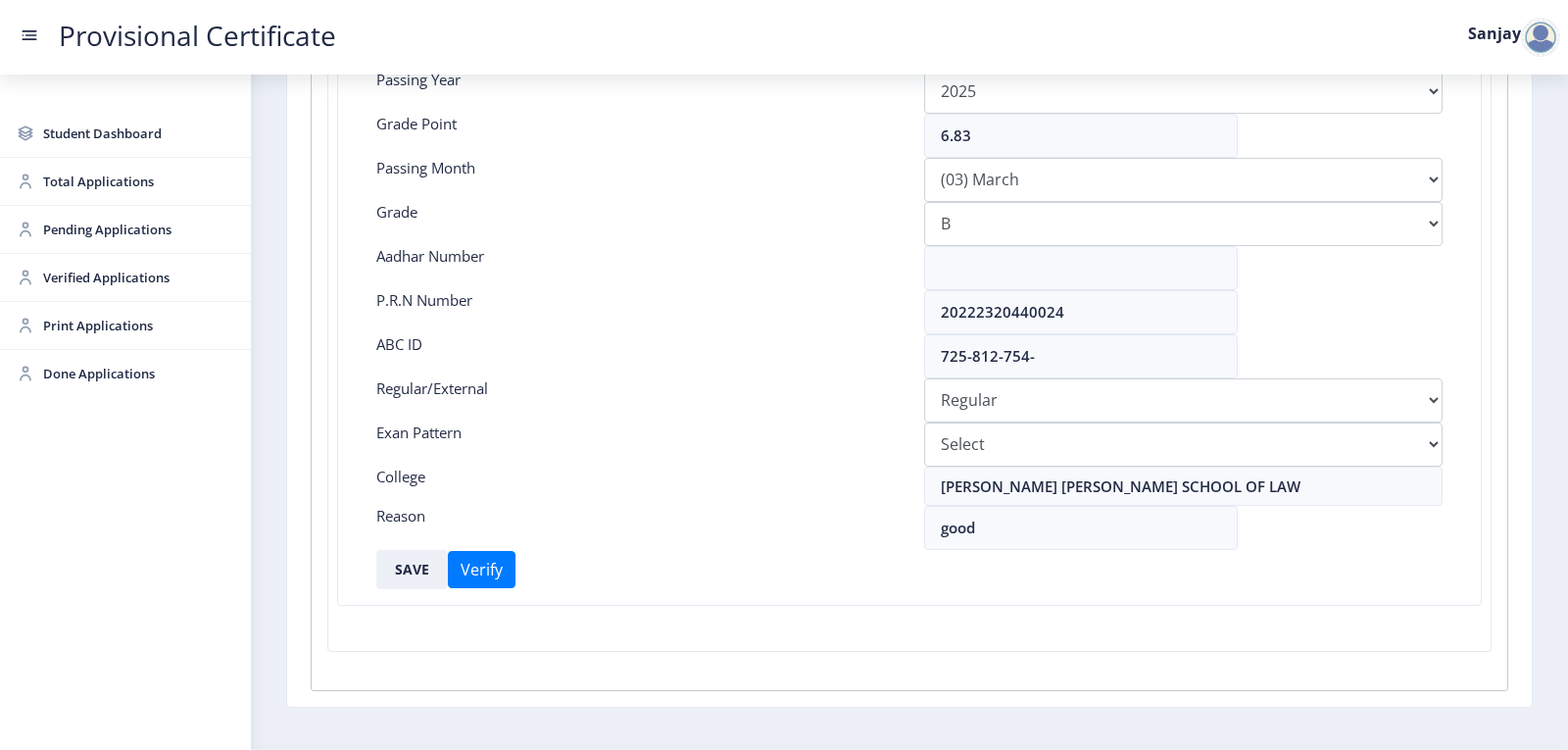
scroll to position [392, 0]
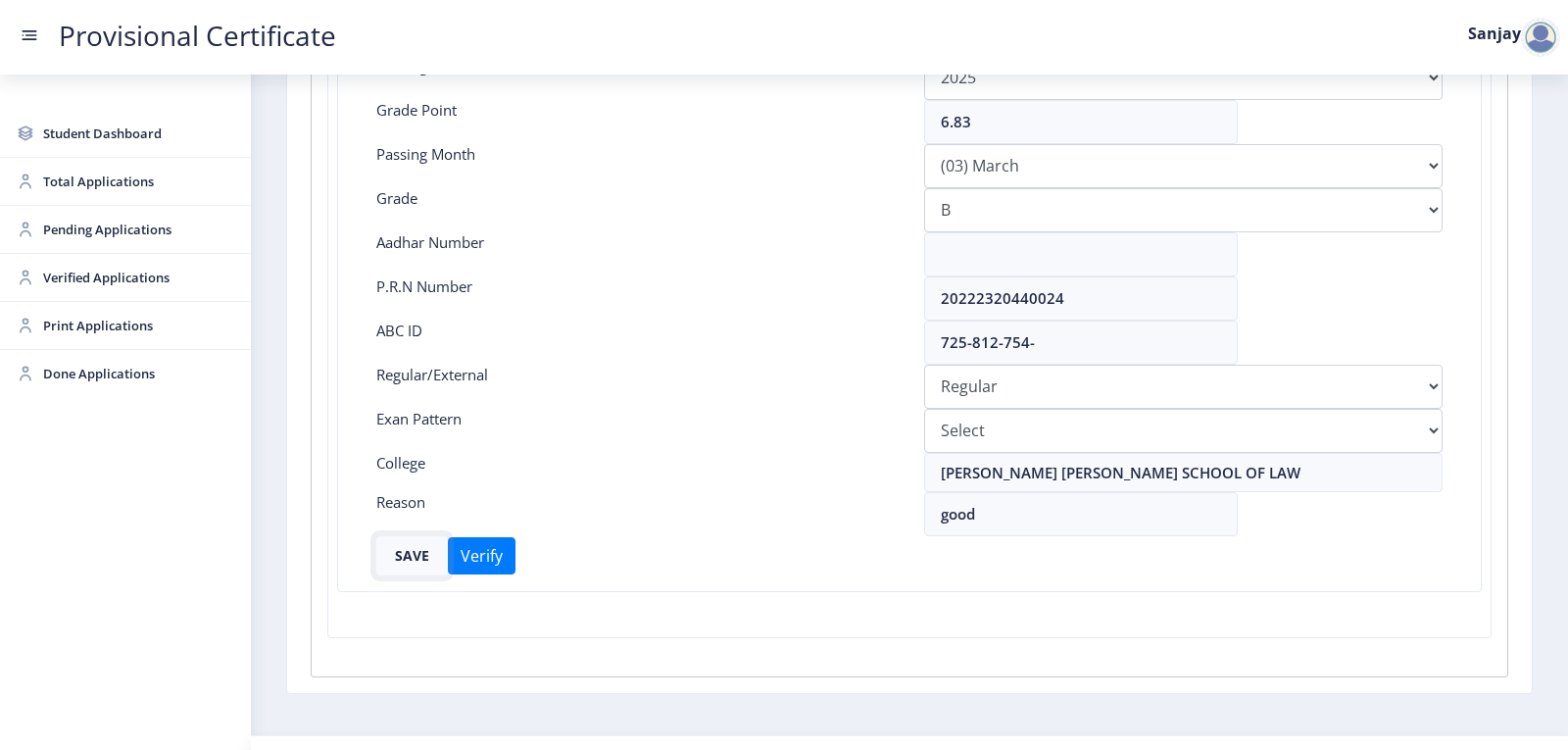
click at [430, 548] on button "SAVE" at bounding box center [412, 556] width 71 height 40
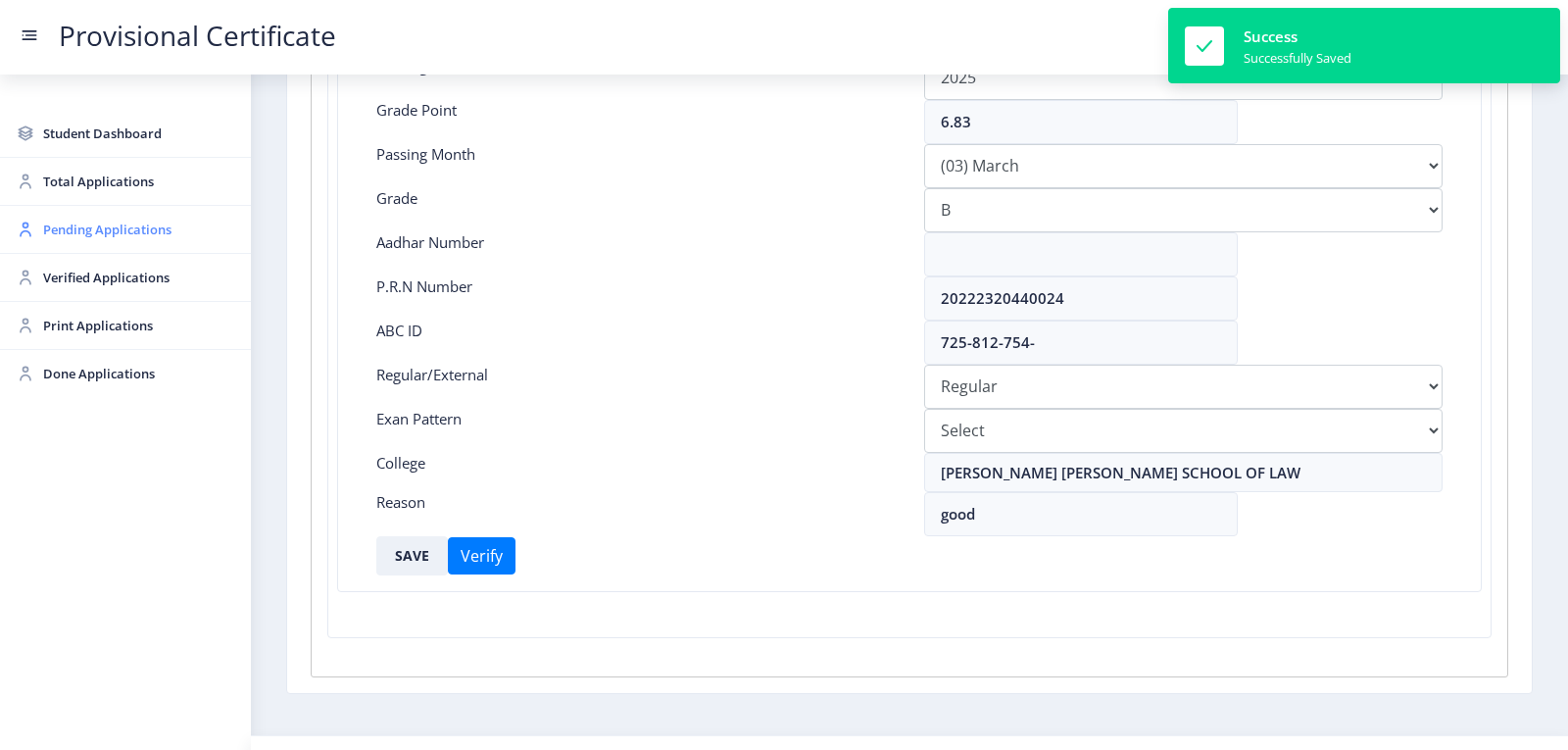
click at [65, 232] on span "Pending Applications" at bounding box center [140, 230] width 192 height 24
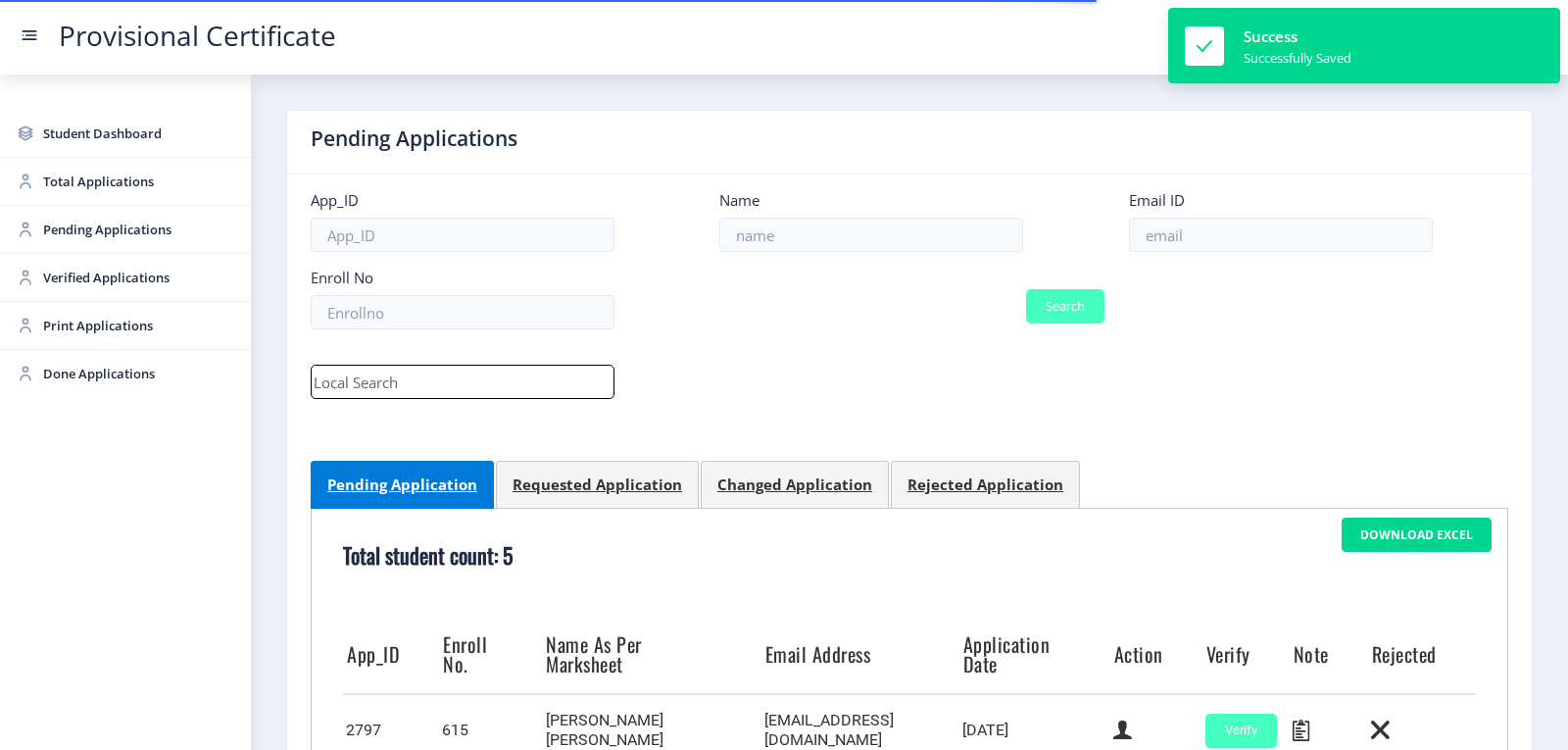
scroll to position [482, 0]
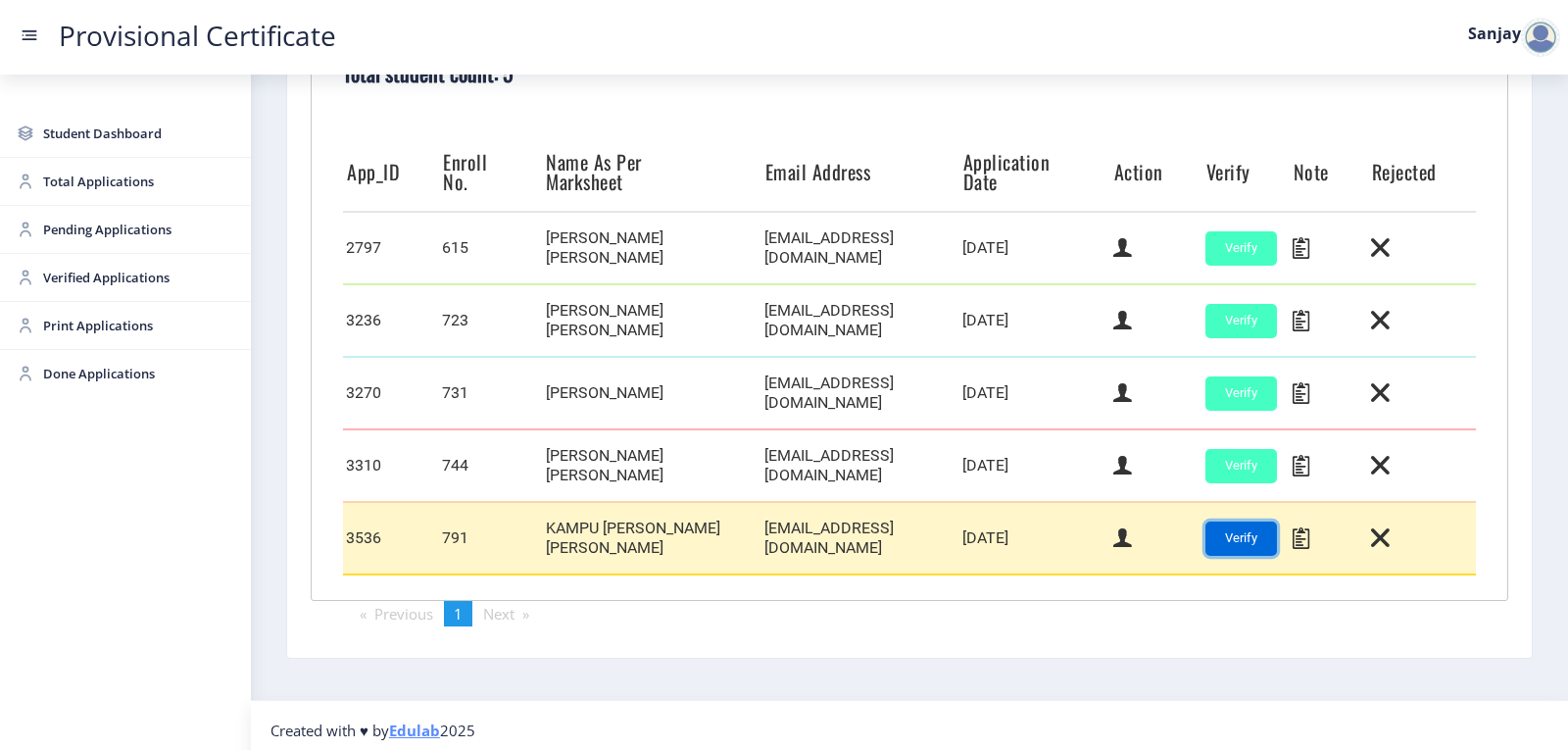
click at [1240, 534] on button "Verify" at bounding box center [1241, 538] width 71 height 35
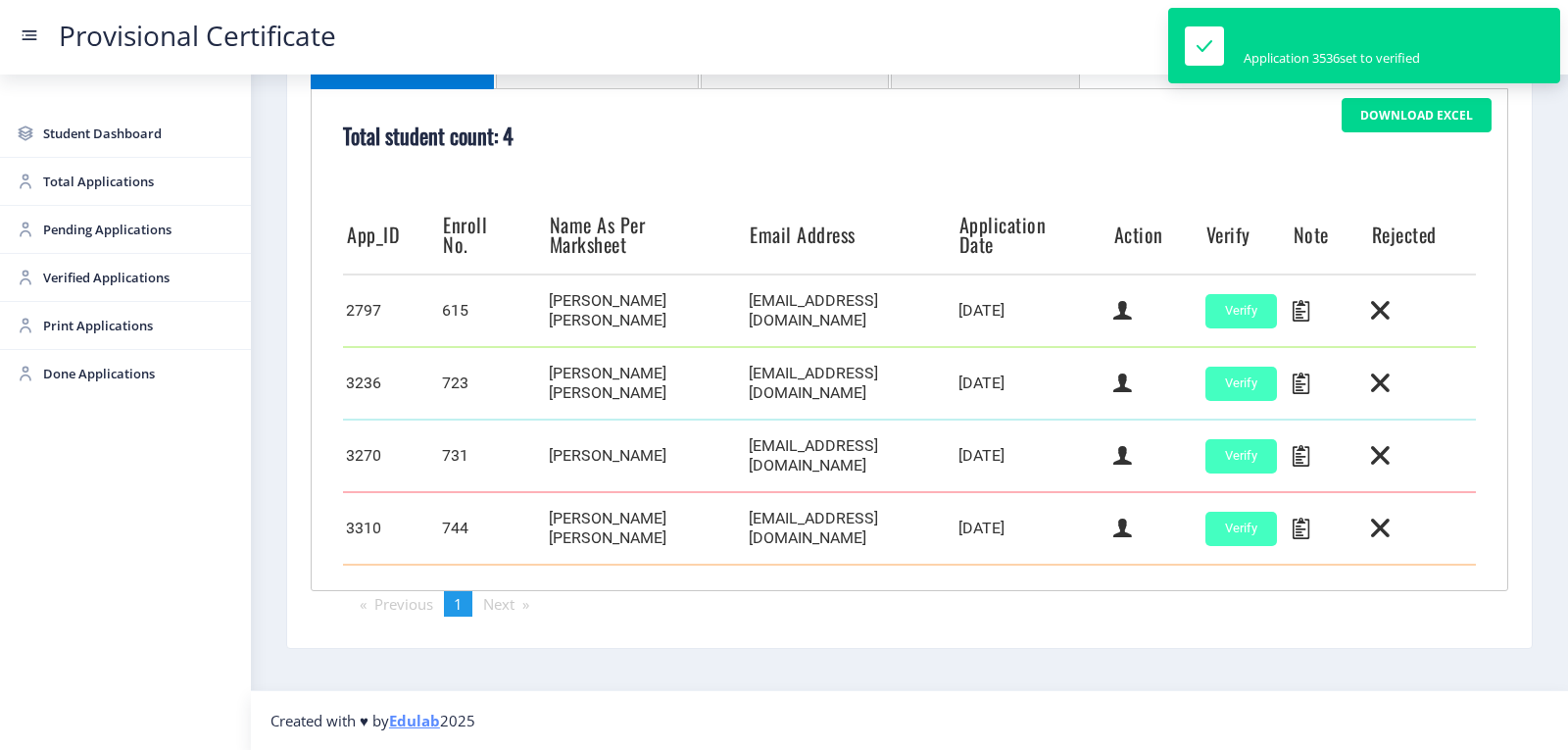
scroll to position [415, 0]
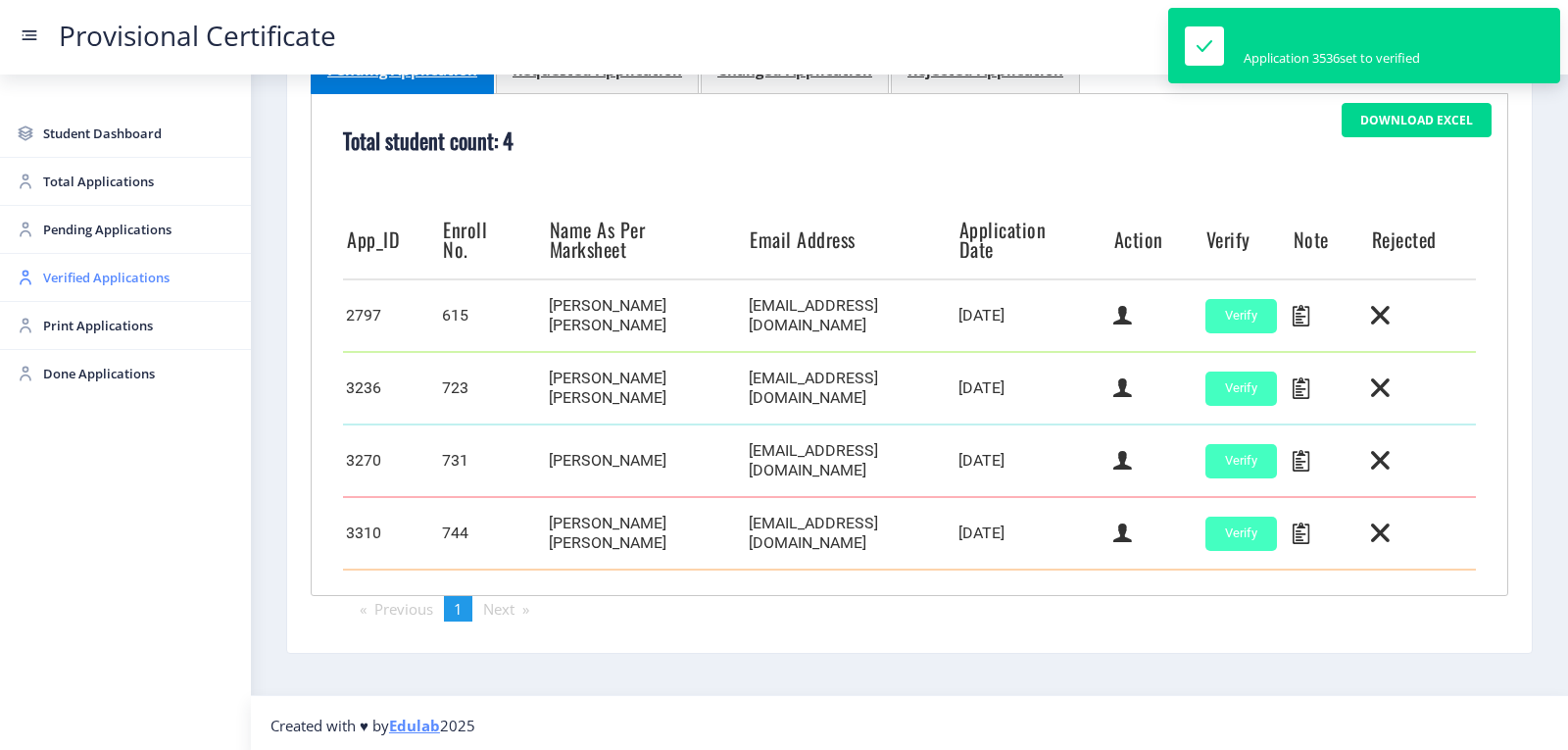
click at [94, 271] on span "Verified Applications" at bounding box center [140, 277] width 192 height 24
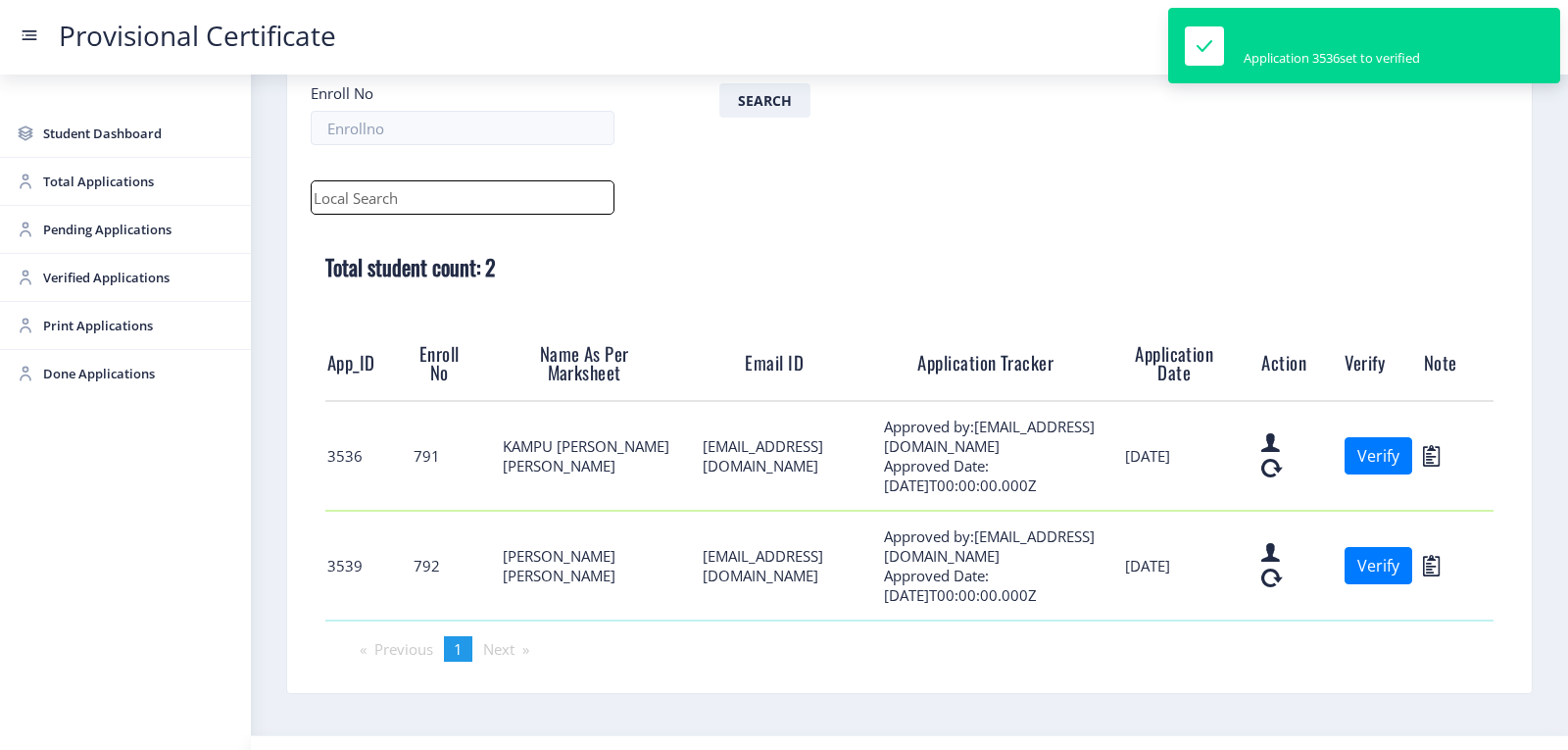
scroll to position [230, 0]
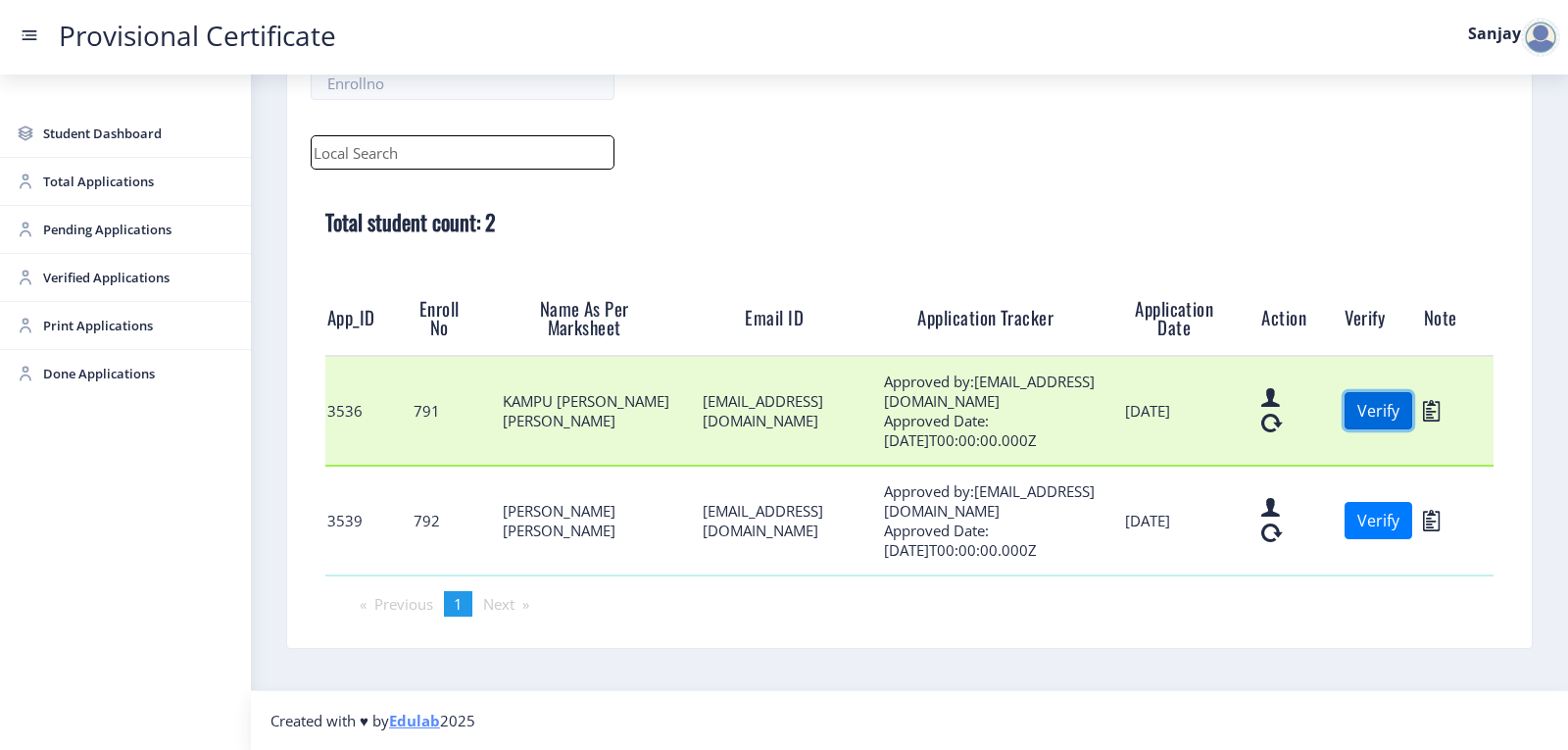
click at [1386, 415] on button "Verify" at bounding box center [1379, 411] width 67 height 38
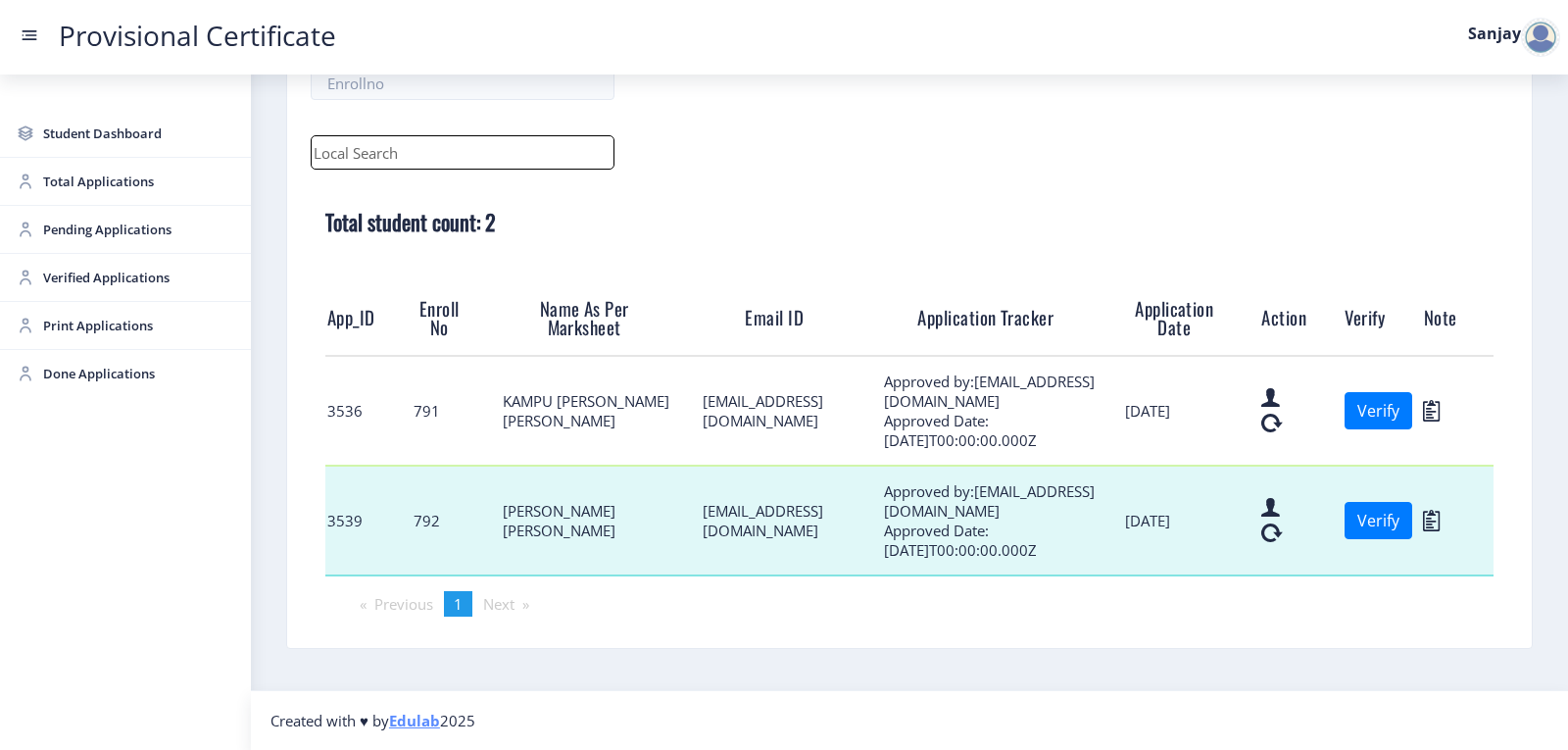
scroll to position [120, 0]
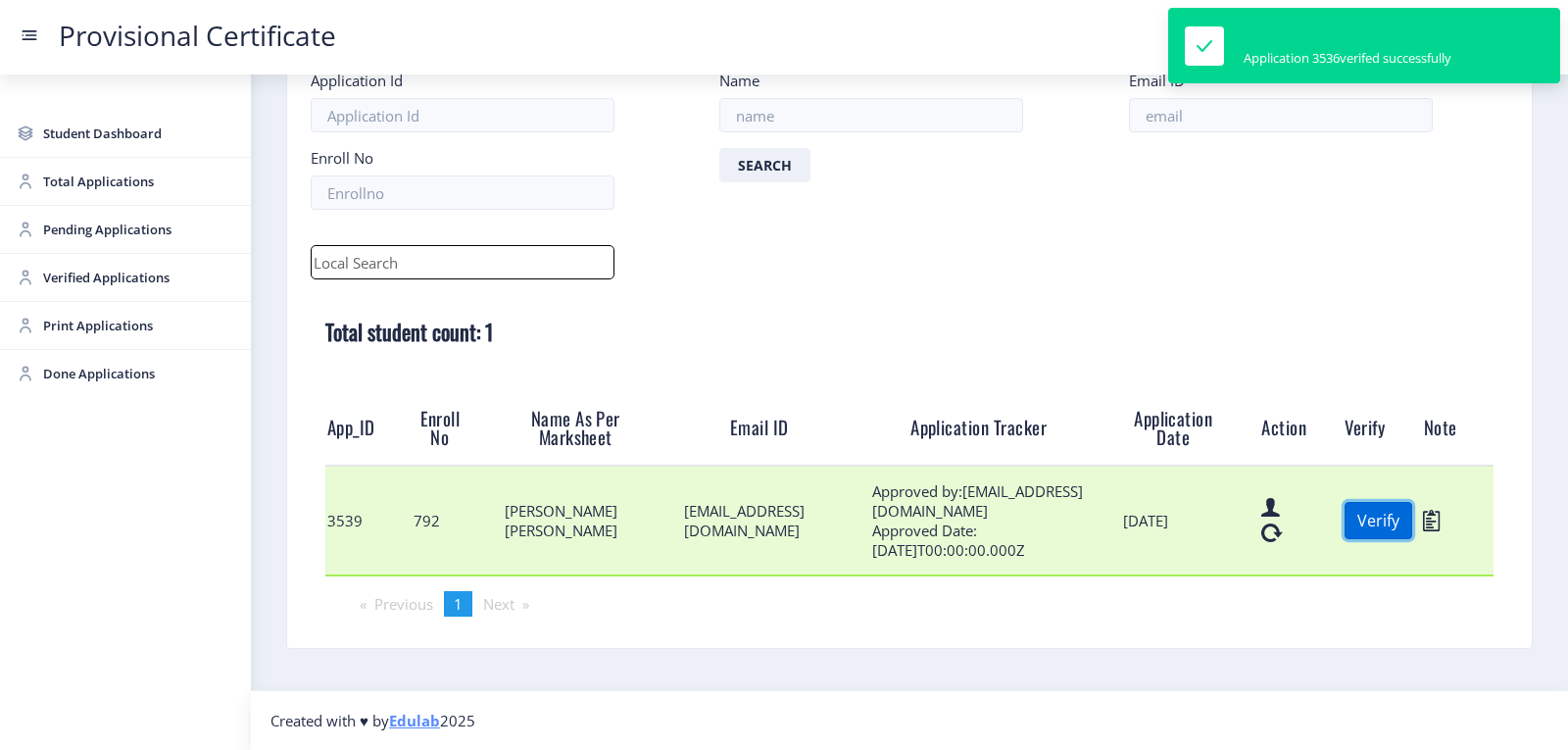
click at [1395, 518] on button "Verify" at bounding box center [1379, 521] width 67 height 38
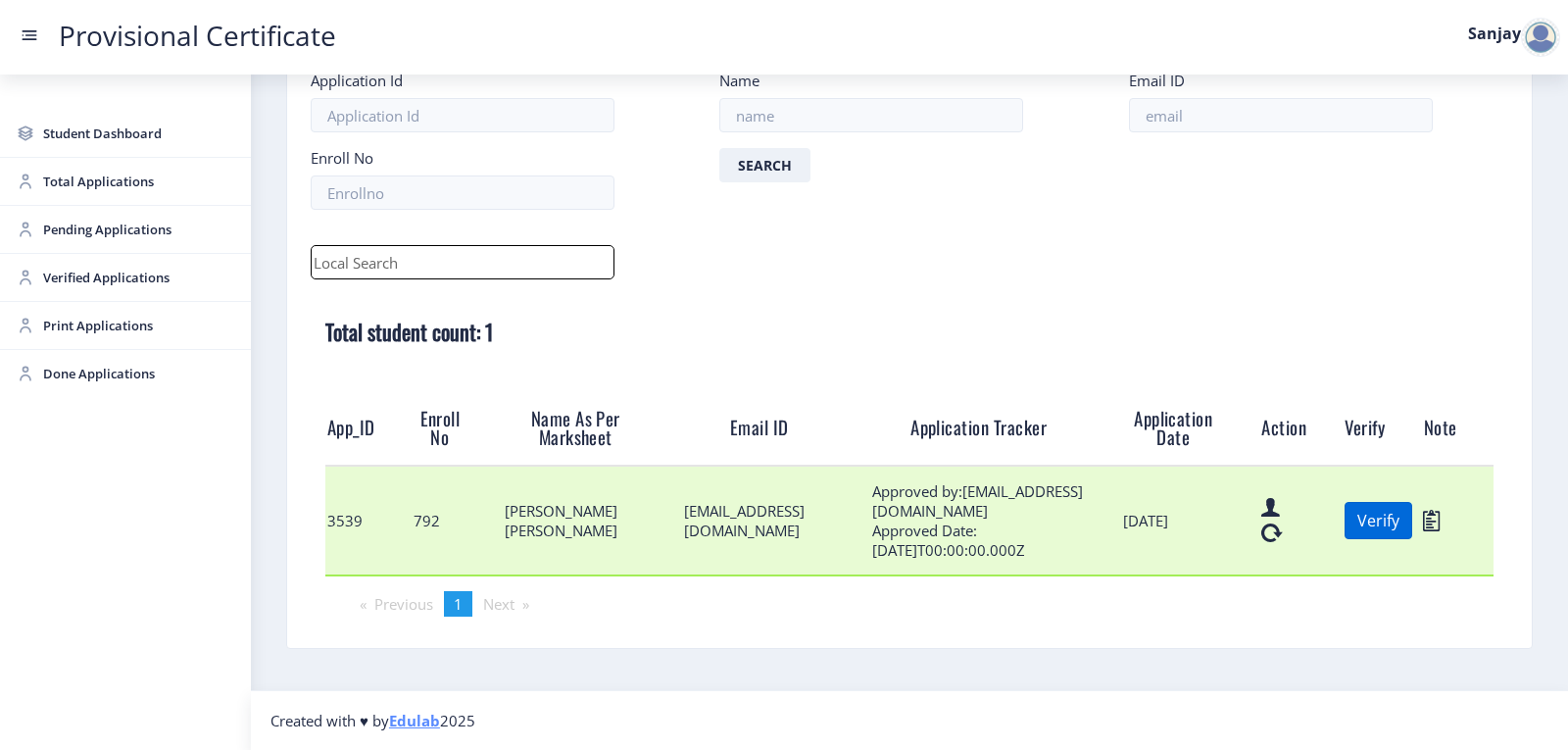
scroll to position [12, 0]
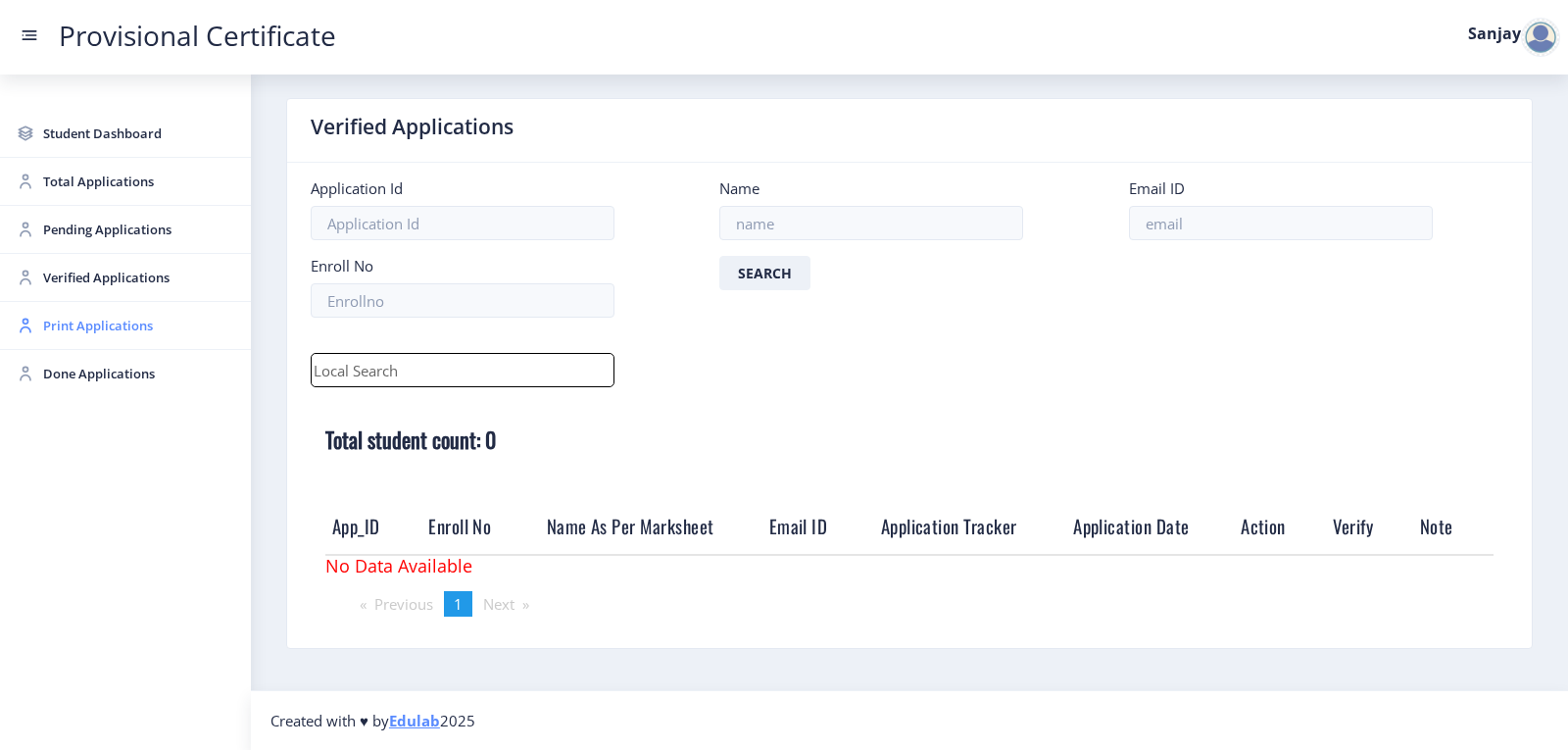
click at [59, 334] on span "Print Applications" at bounding box center [140, 326] width 192 height 24
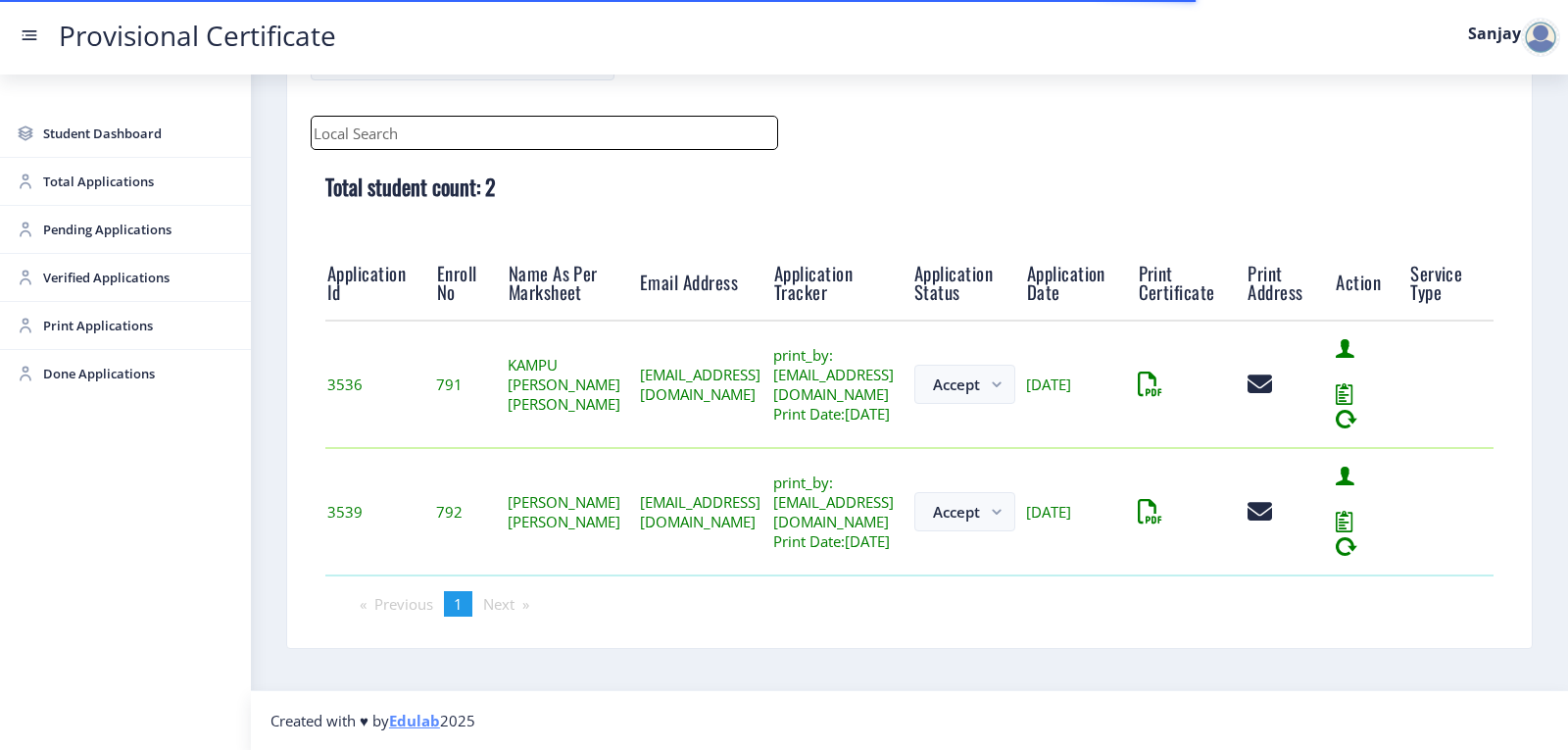
scroll to position [280, 0]
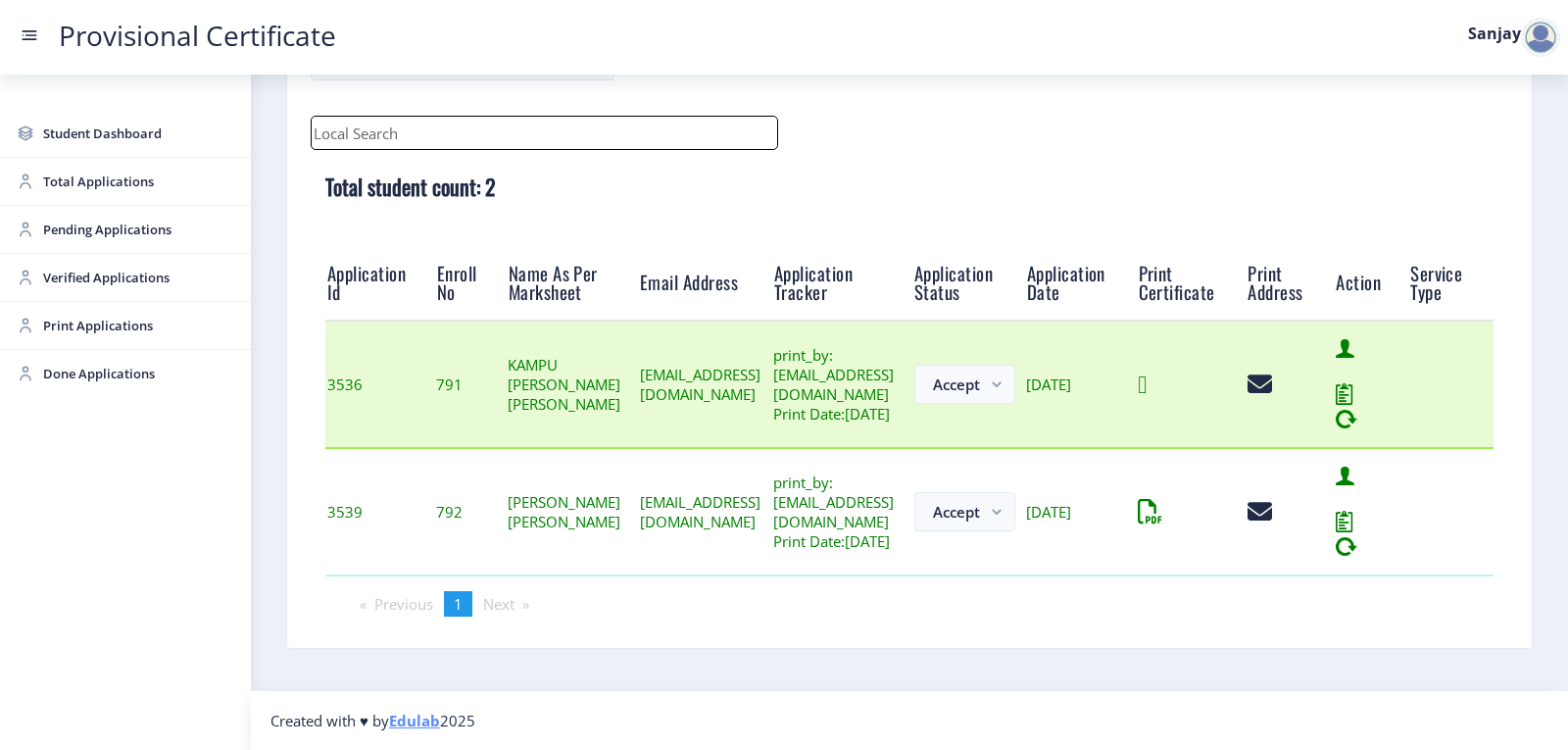
click at [1147, 390] on icon at bounding box center [1142, 384] width 9 height 25
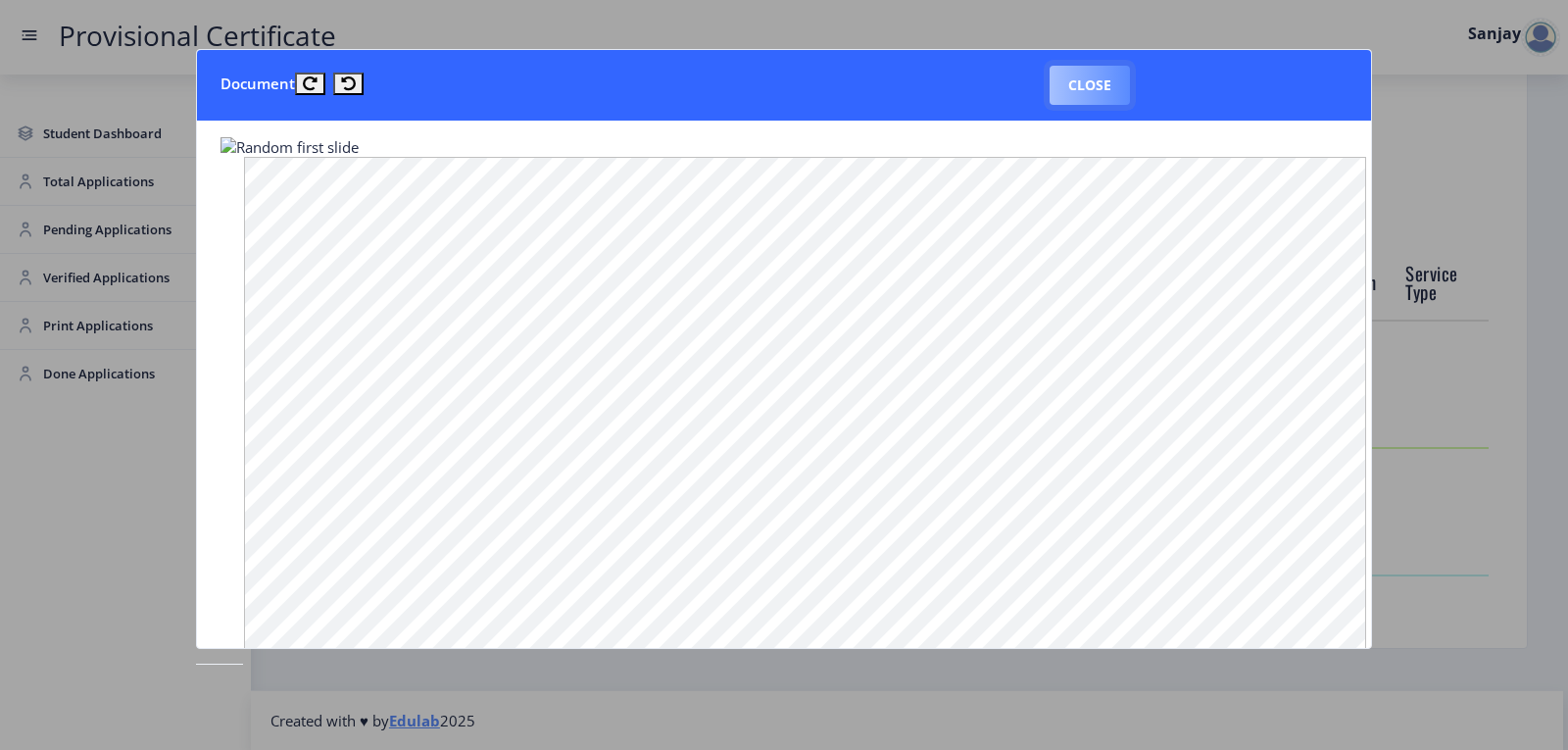
click at [1074, 85] on button "Close" at bounding box center [1090, 85] width 80 height 40
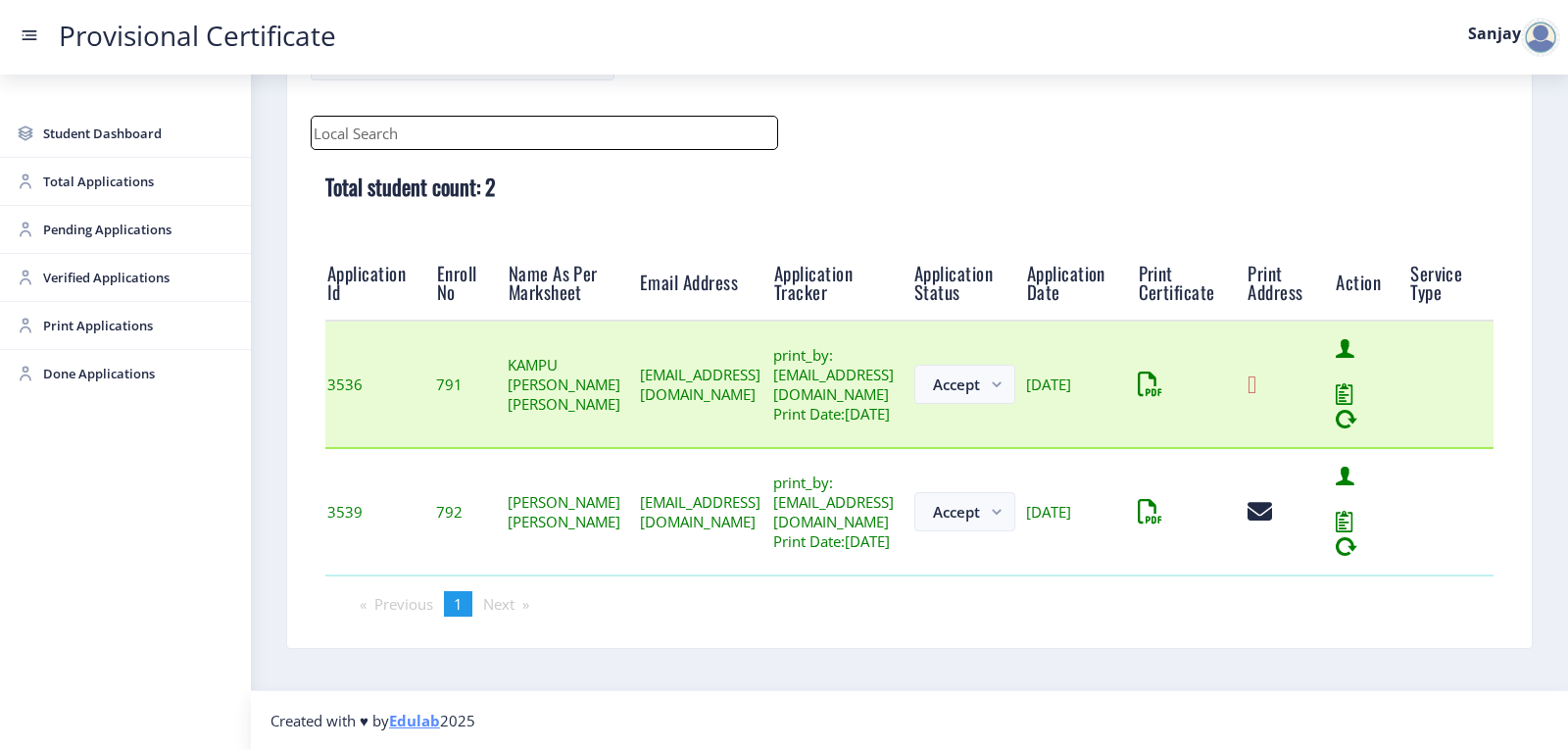
click at [1257, 382] on icon at bounding box center [1252, 384] width 9 height 25
click at [1257, 378] on icon at bounding box center [1252, 384] width 9 height 25
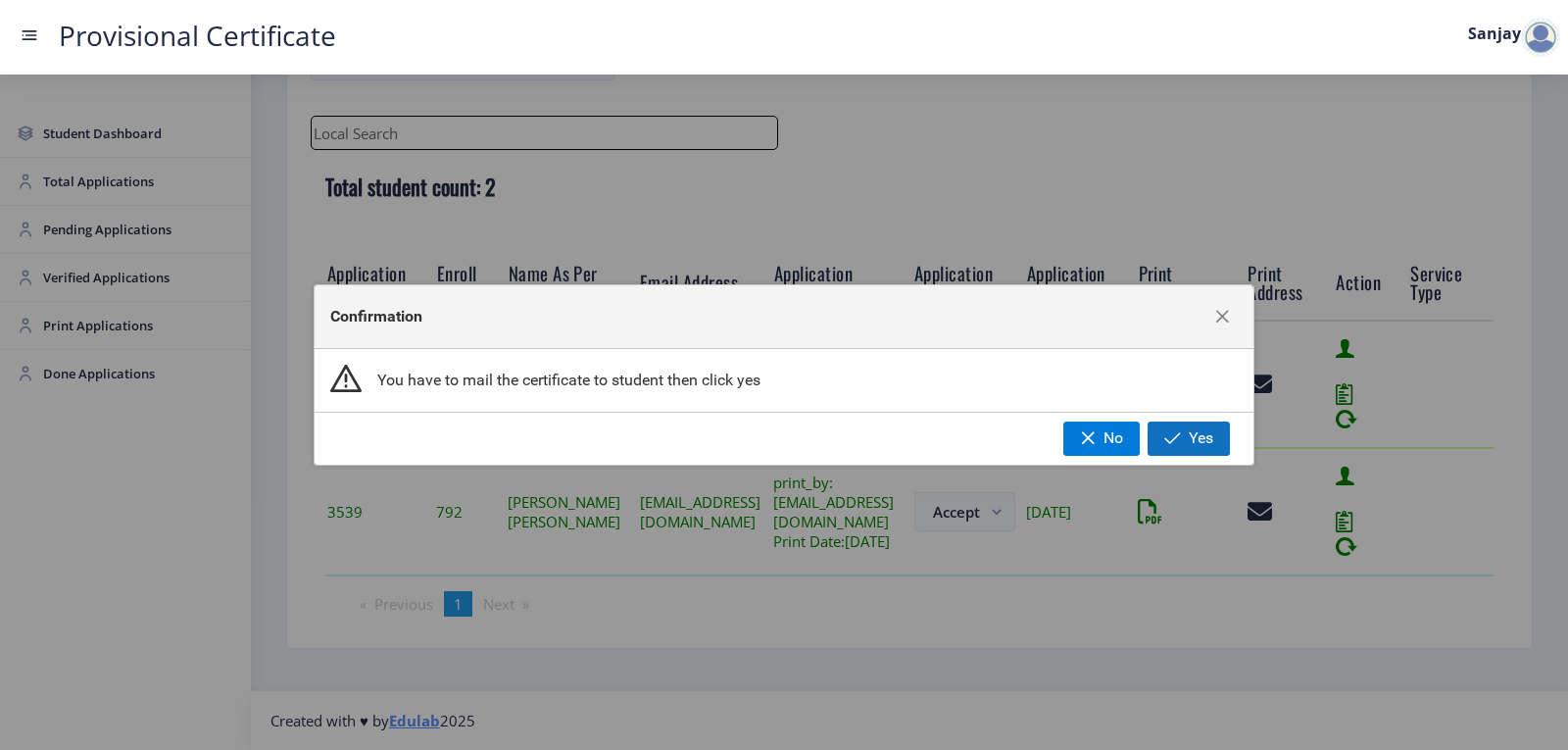
click at [1182, 436] on span "button" at bounding box center [1173, 438] width 17 height 16
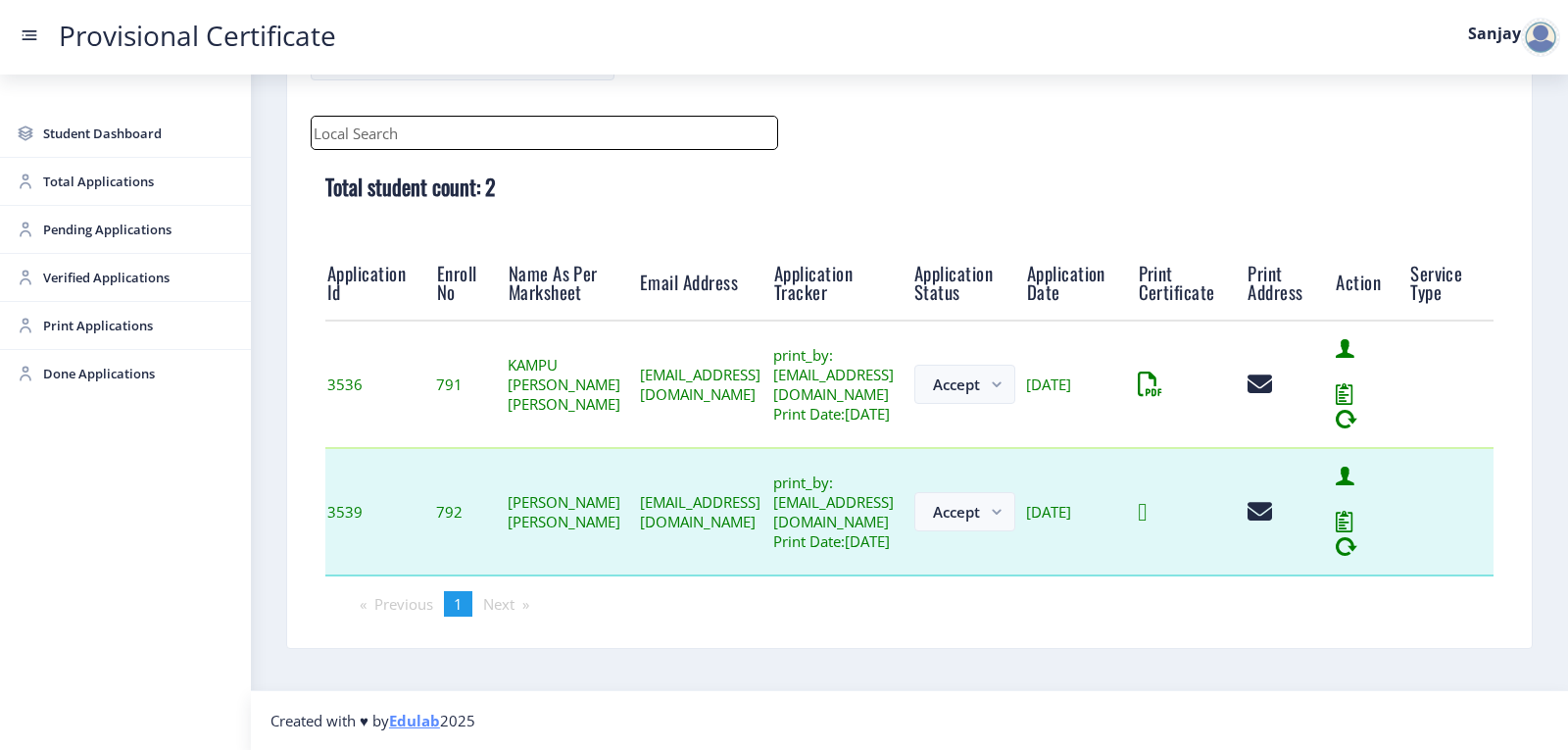
scroll to position [153, 0]
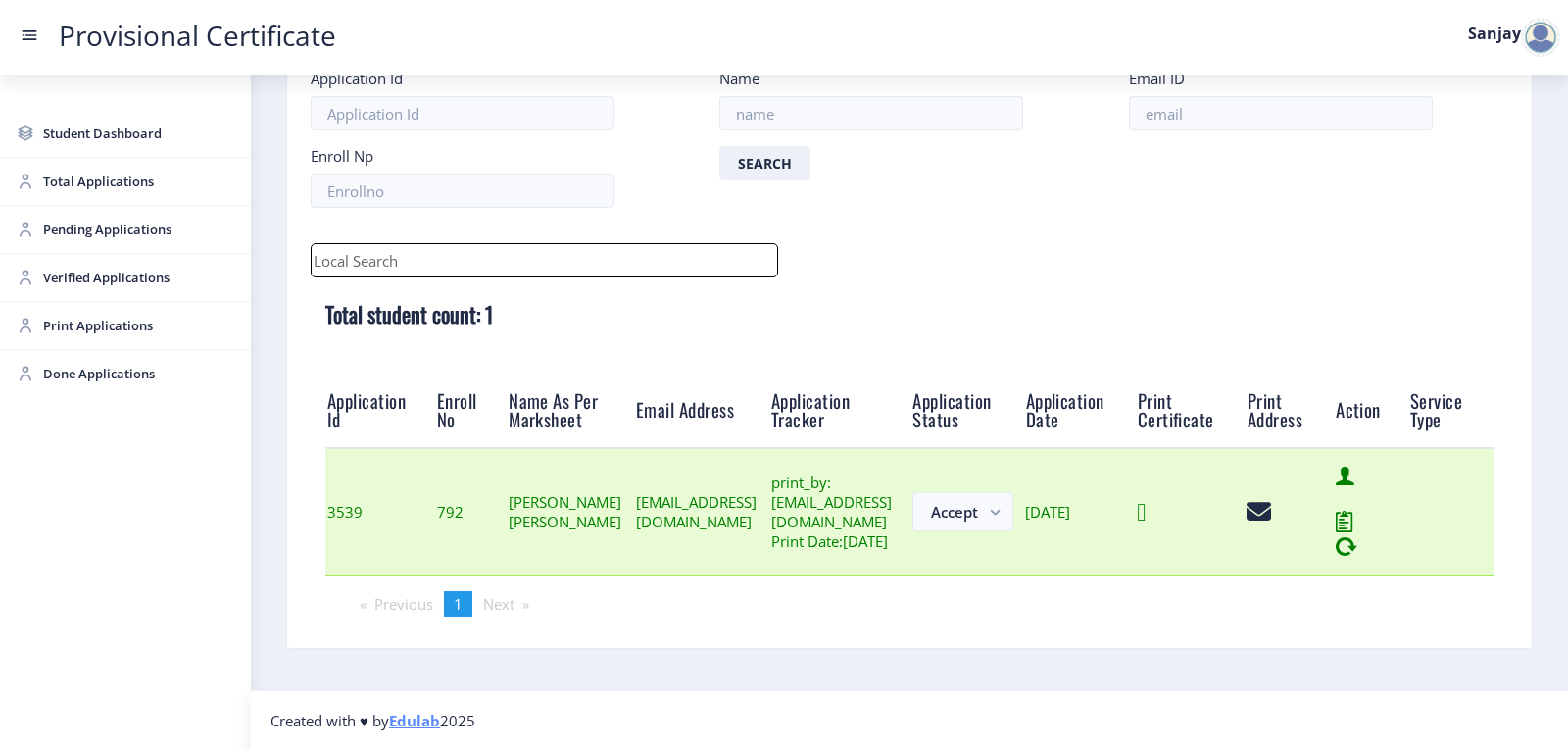
click at [1146, 513] on icon at bounding box center [1141, 512] width 9 height 25
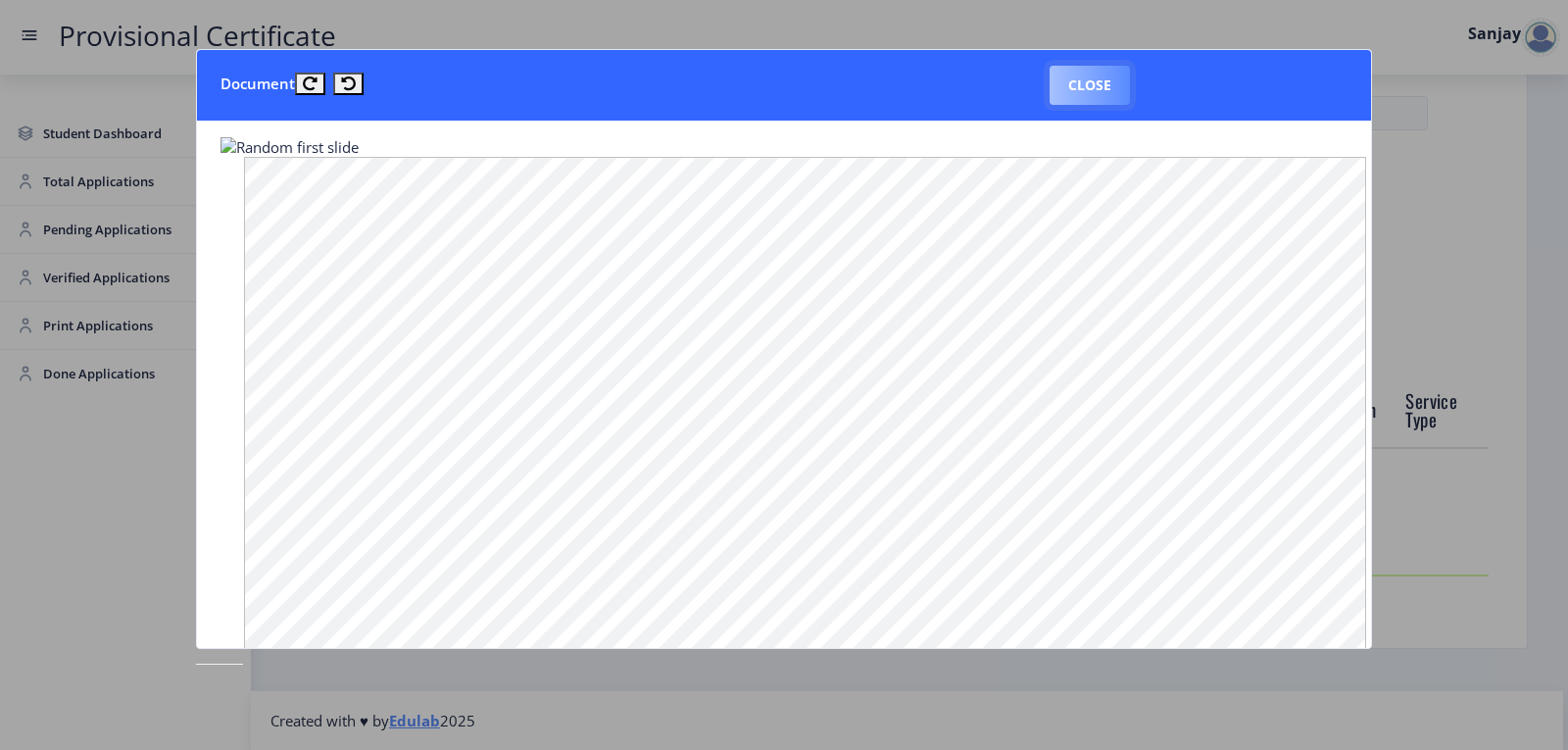
click at [1084, 88] on button "Close" at bounding box center [1090, 85] width 80 height 40
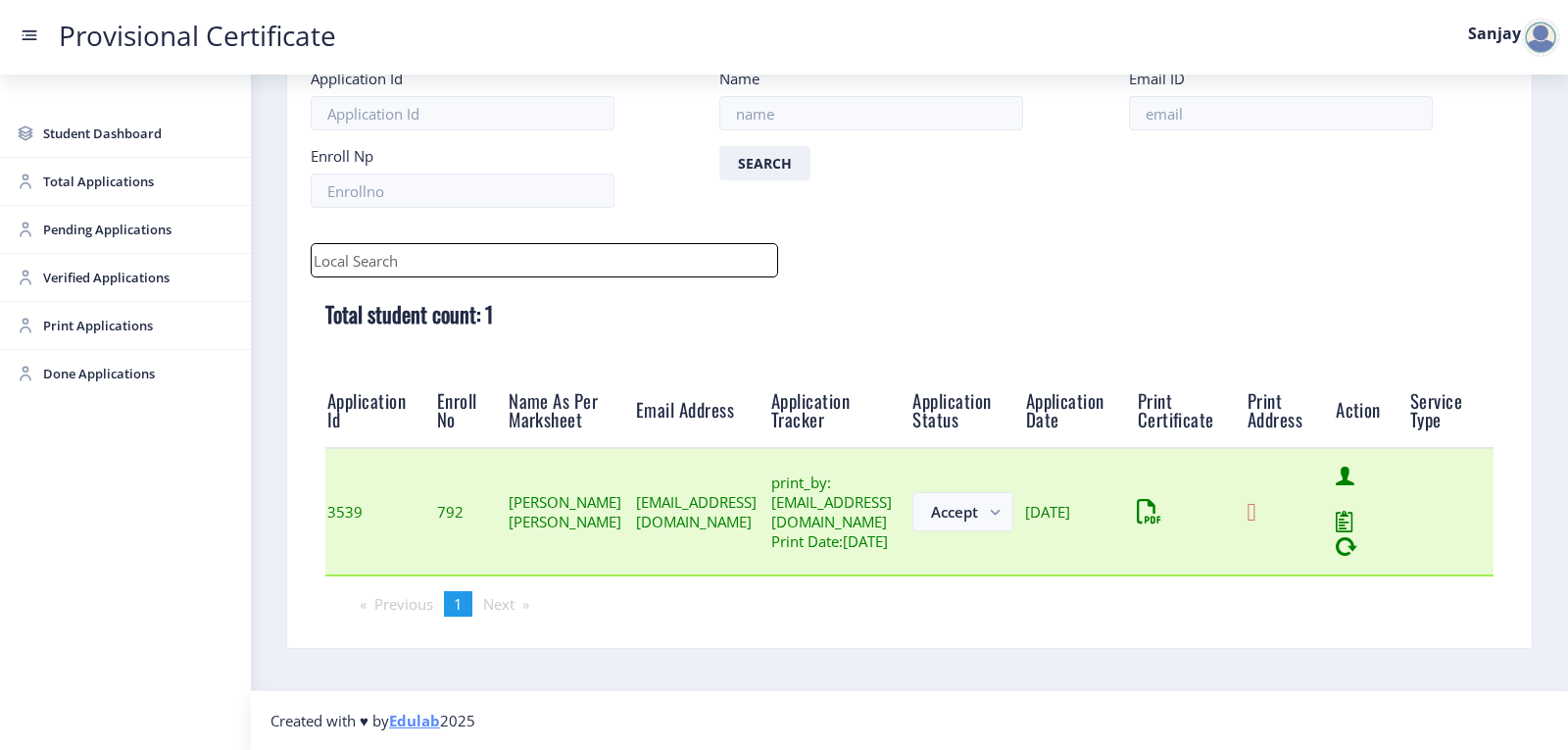
click at [1256, 510] on icon at bounding box center [1251, 512] width 9 height 25
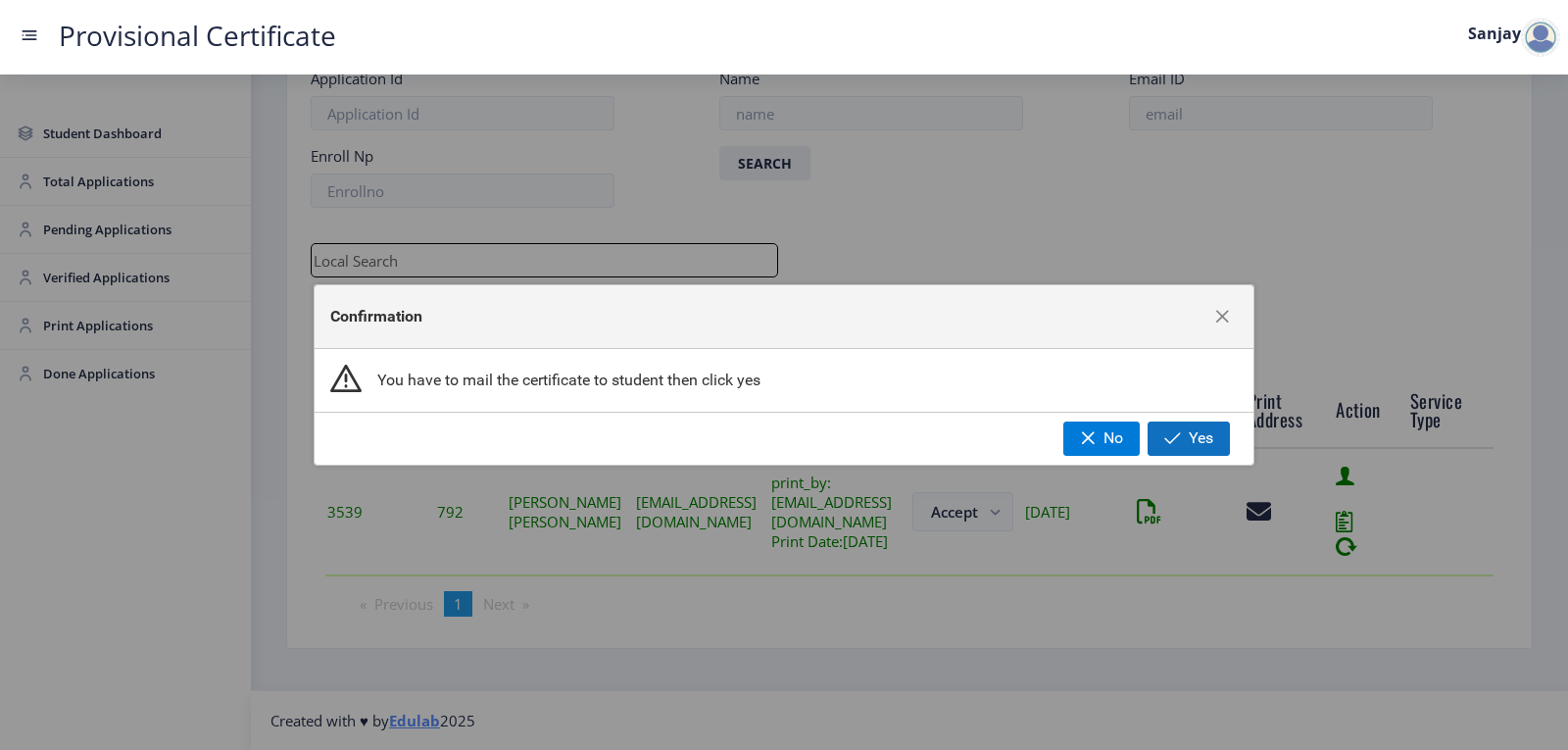
click at [1195, 444] on span "Yes" at bounding box center [1201, 438] width 25 height 18
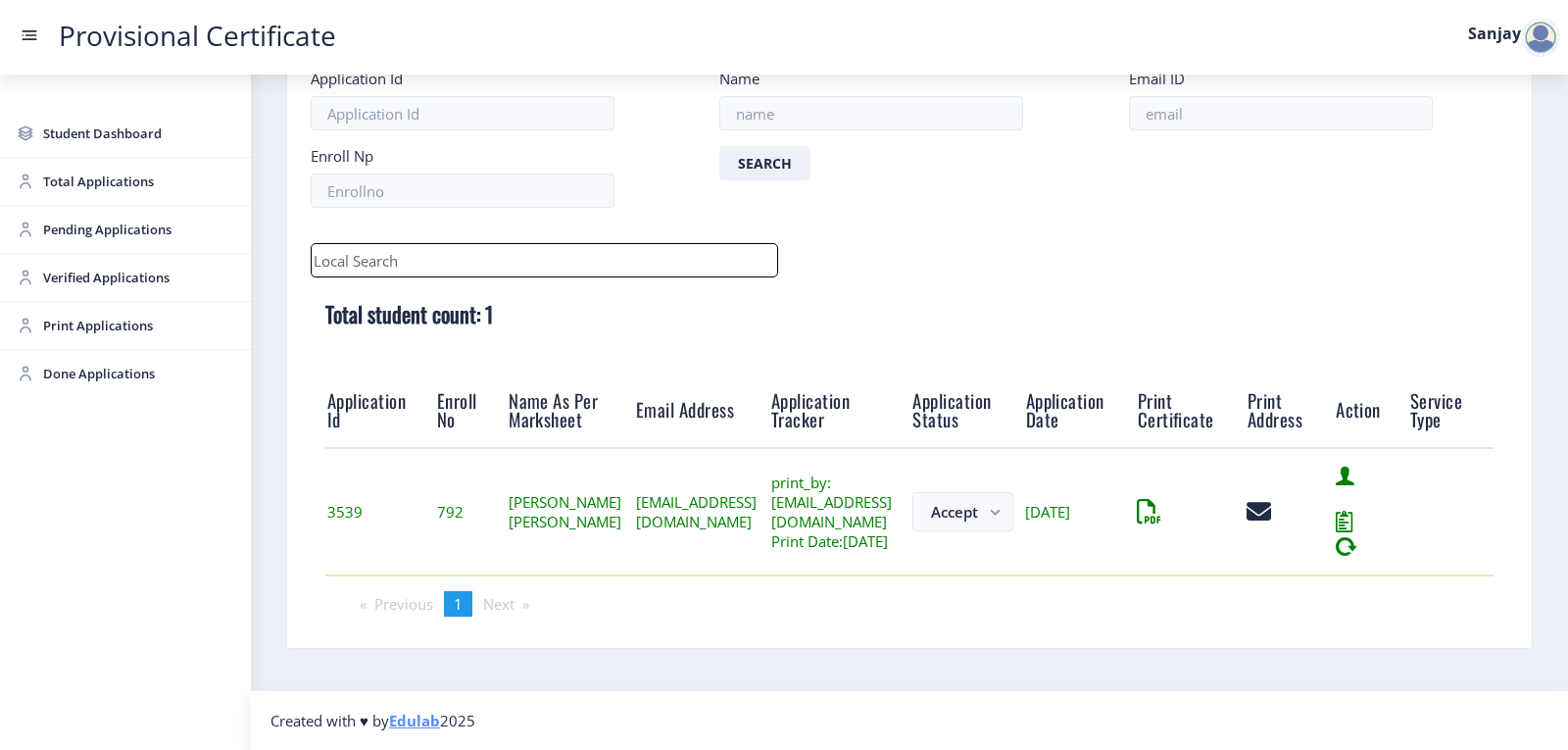
scroll to position [23, 0]
